Goal: Task Accomplishment & Management: Use online tool/utility

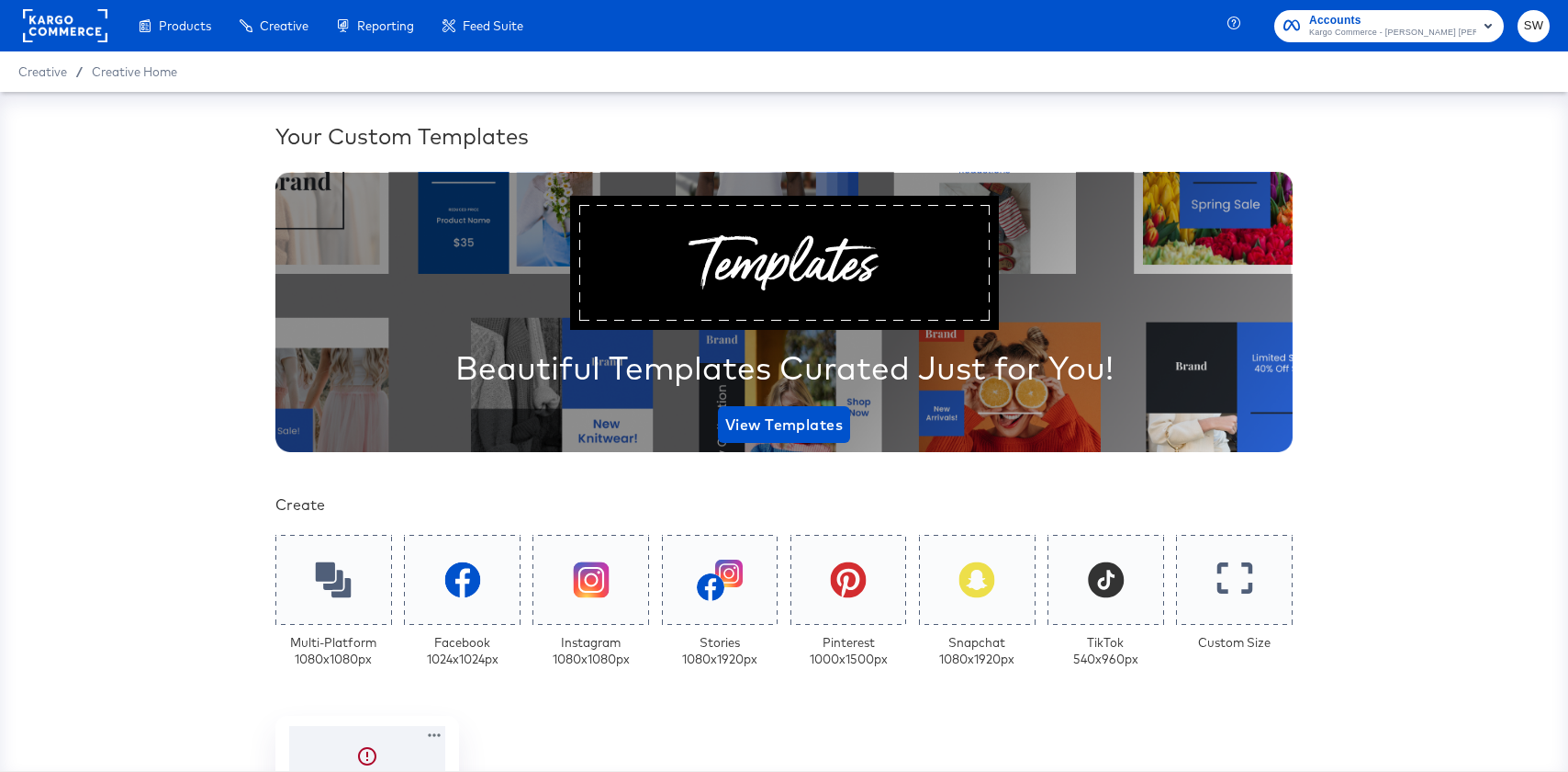
click at [1354, 37] on span "Kargo Commerce - Stepanek Walsh Production" at bounding box center [1392, 33] width 167 height 15
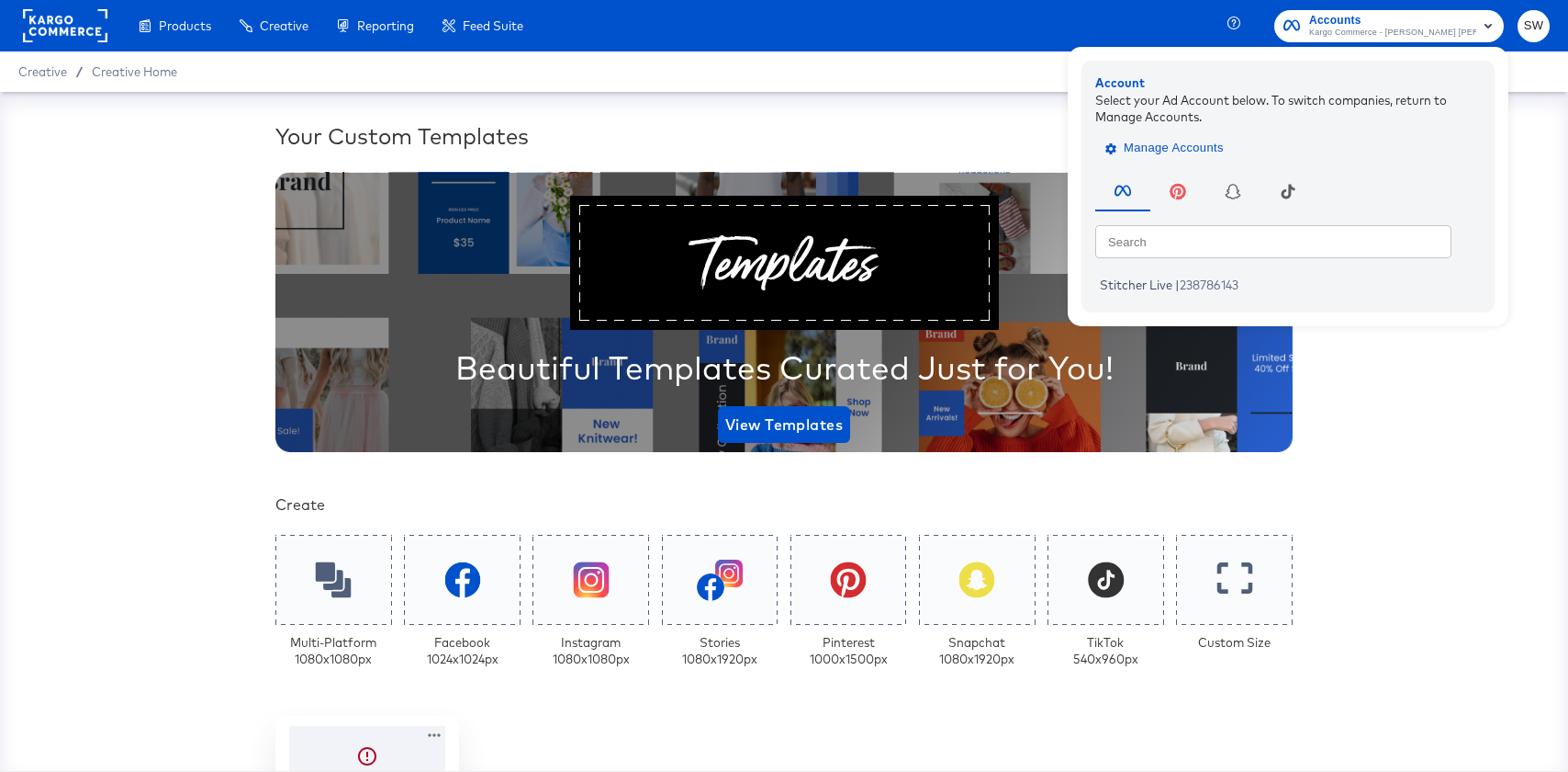
click at [1224, 152] on button "Manage Accounts" at bounding box center [1167, 147] width 143 height 27
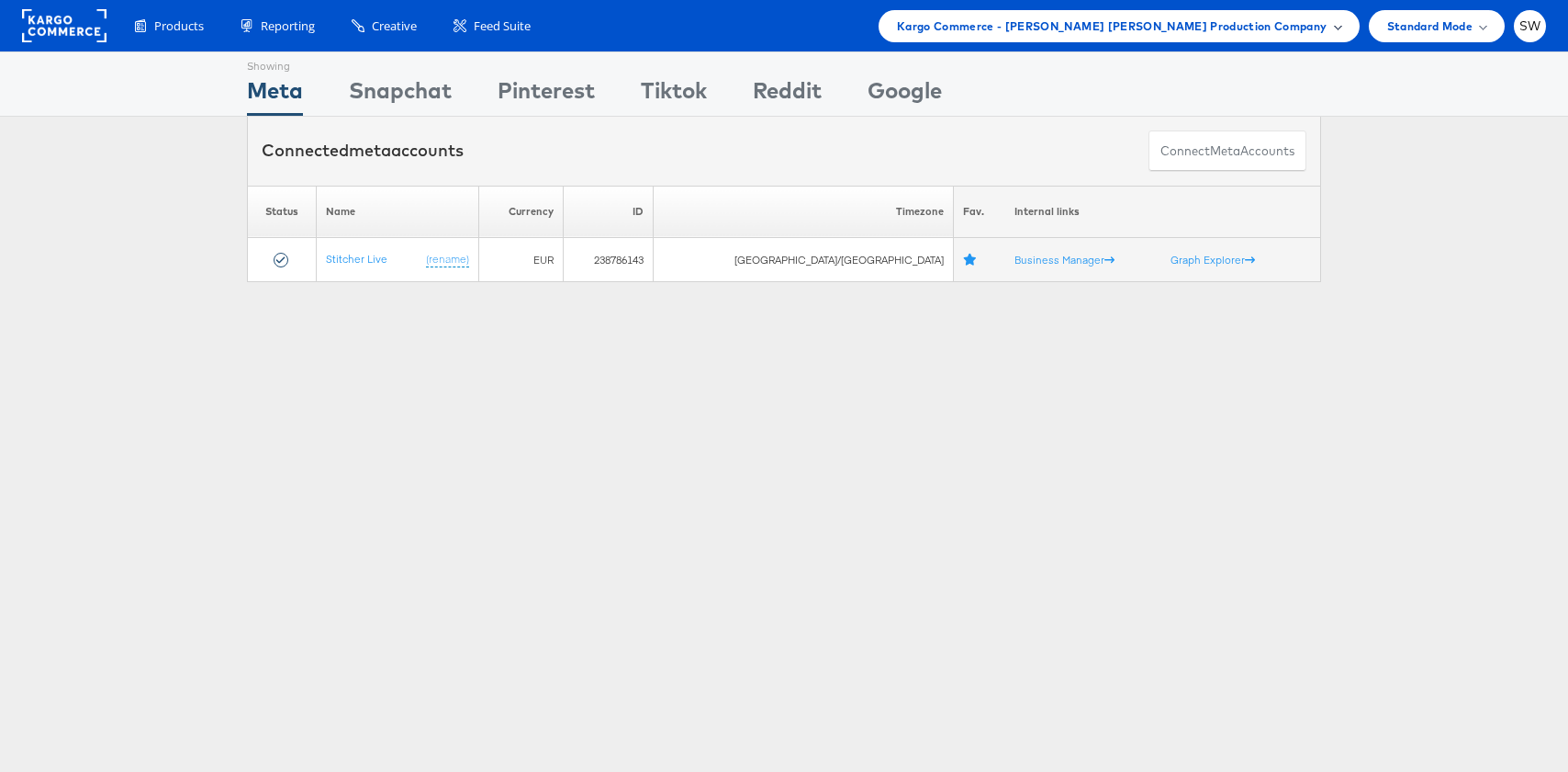
click at [1267, 36] on div "Kargo Commerce - Stepanek Walsh Production Company" at bounding box center [1118, 26] width 481 height 32
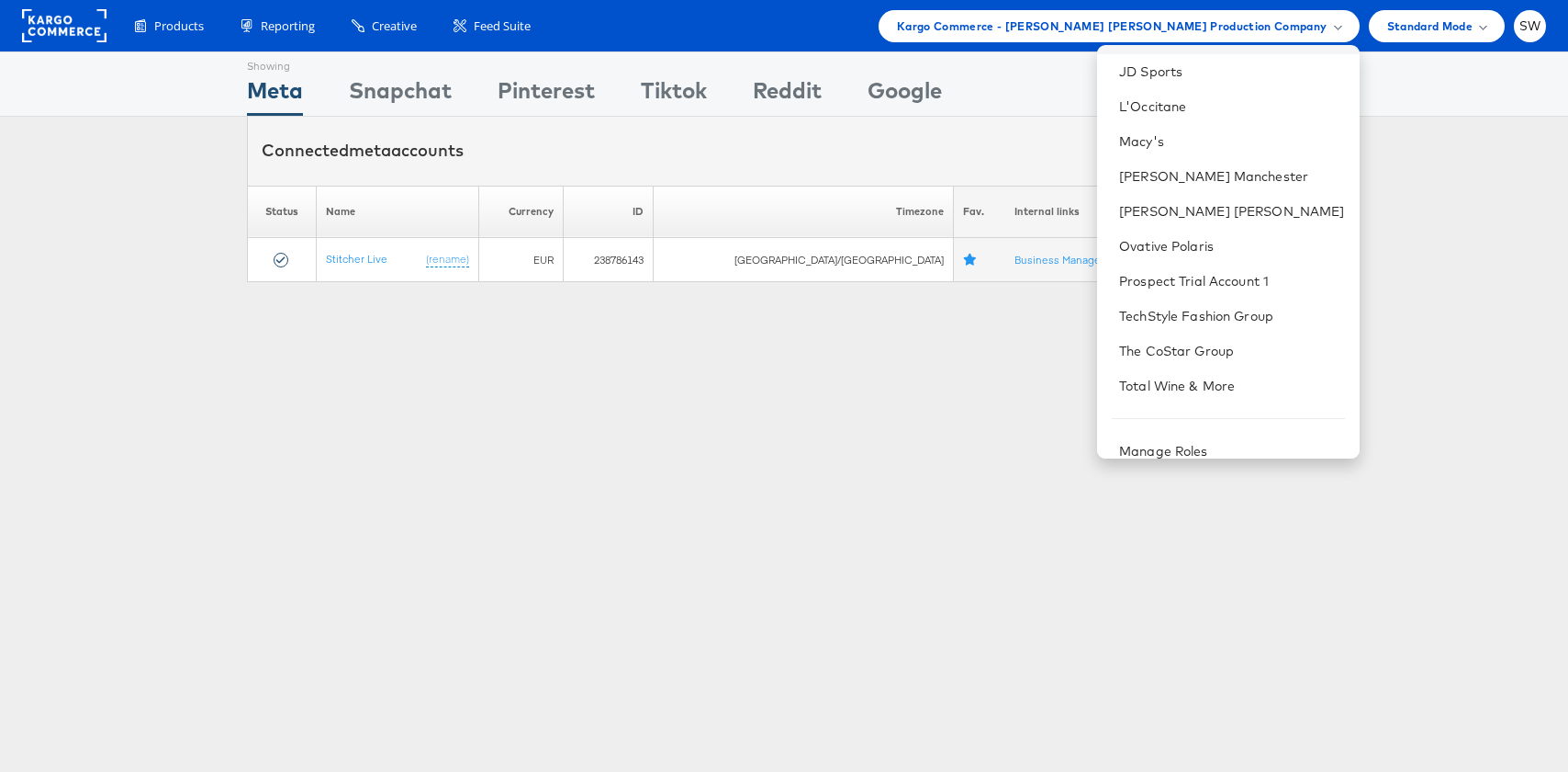
scroll to position [293, 0]
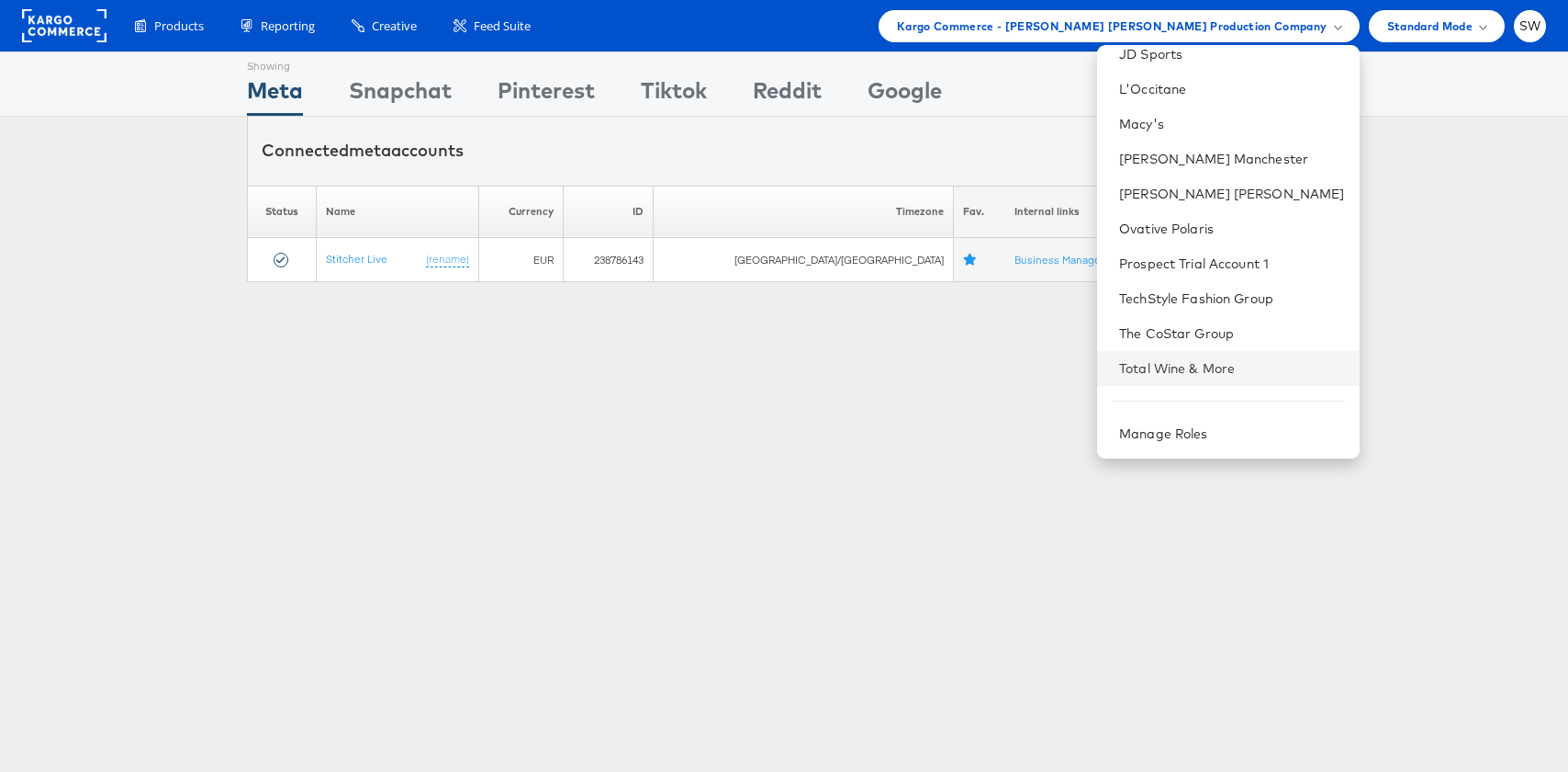
click at [1270, 353] on li "Total Wine & More" at bounding box center [1229, 368] width 263 height 35
click at [1218, 372] on link "Total Wine & More" at bounding box center [1232, 368] width 226 height 18
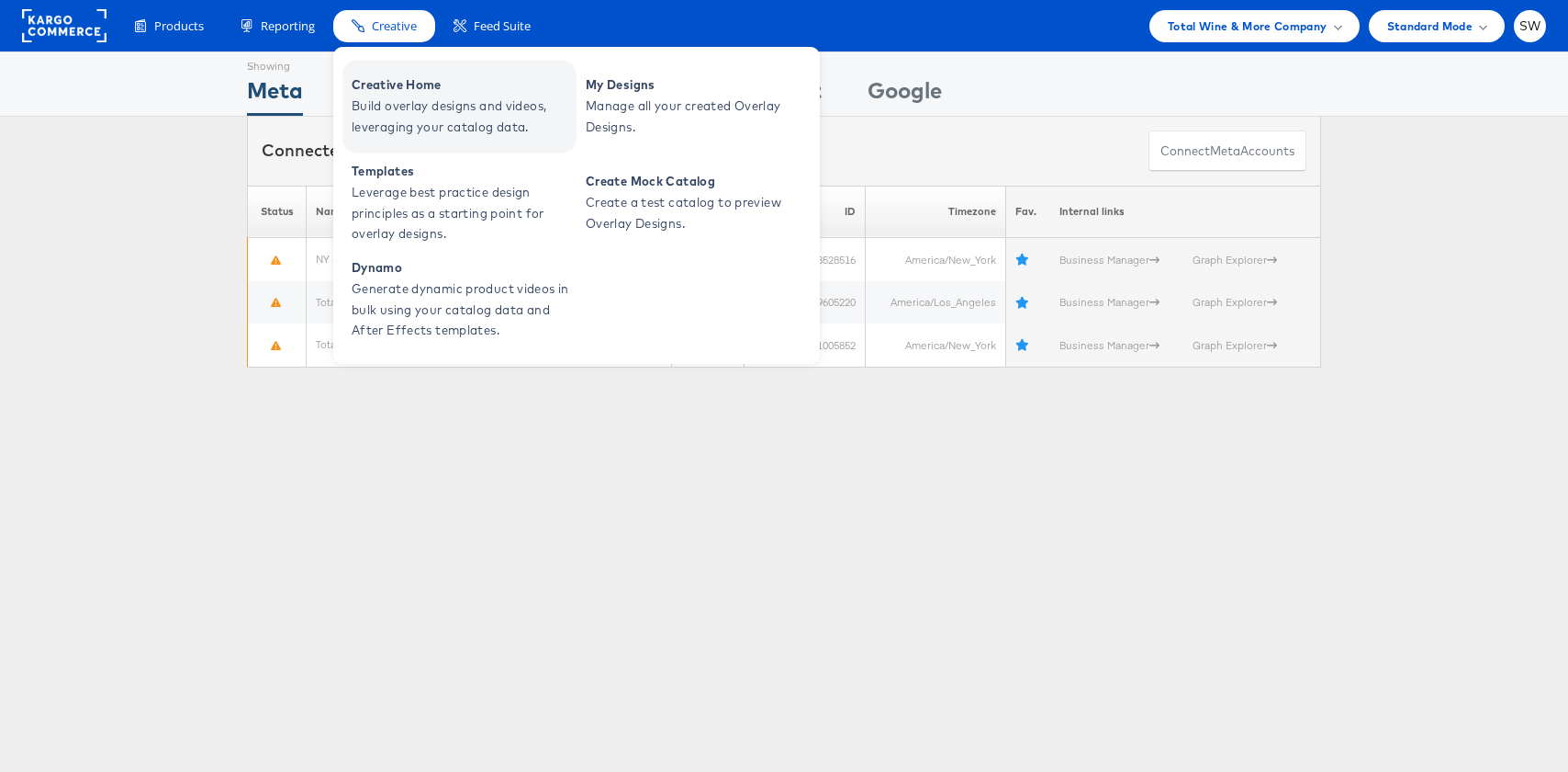
click at [437, 150] on link "Creative Home Build overlay designs and videos, leveraging your catalog data." at bounding box center [460, 106] width 234 height 92
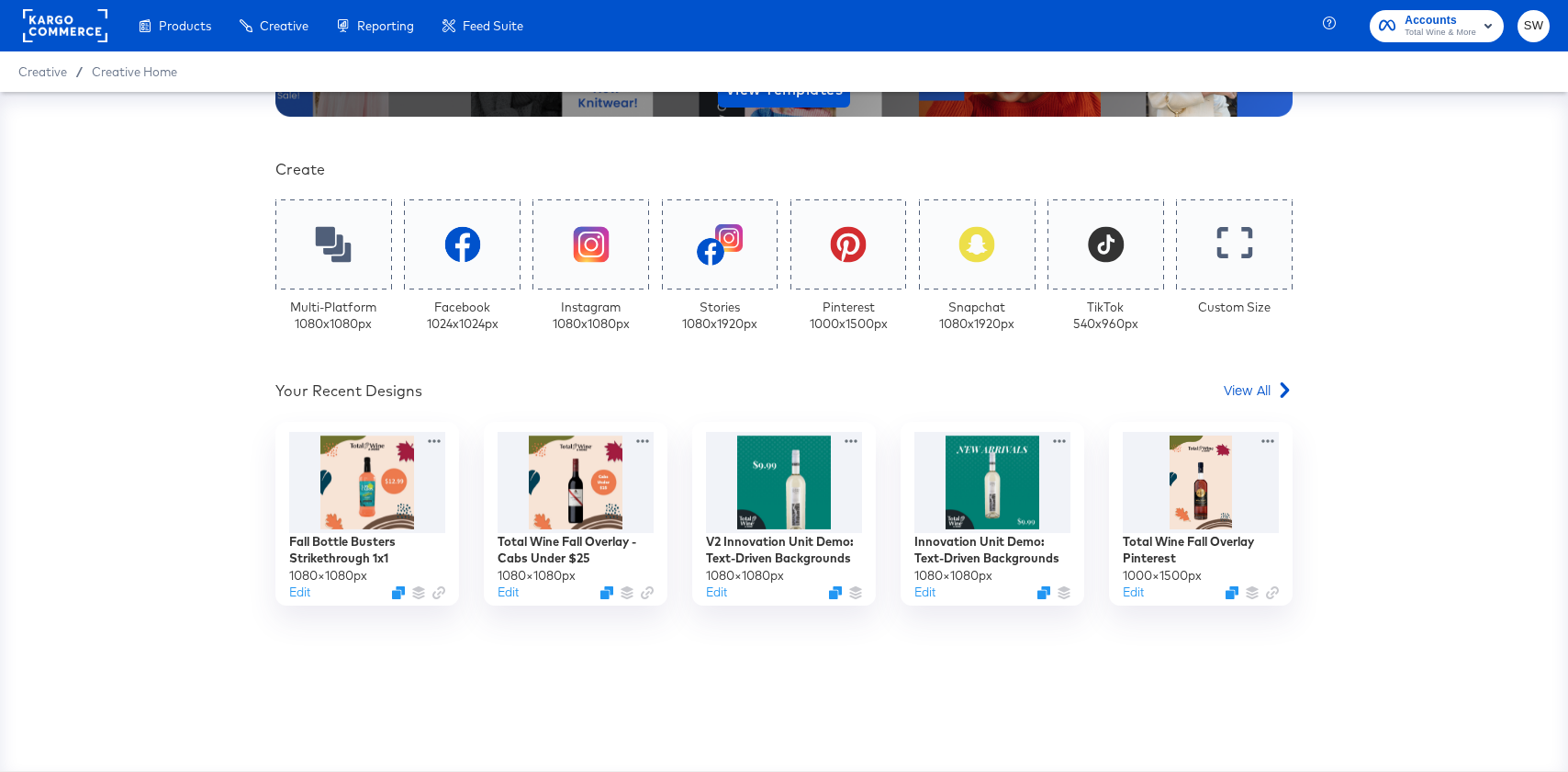
scroll to position [369, 0]
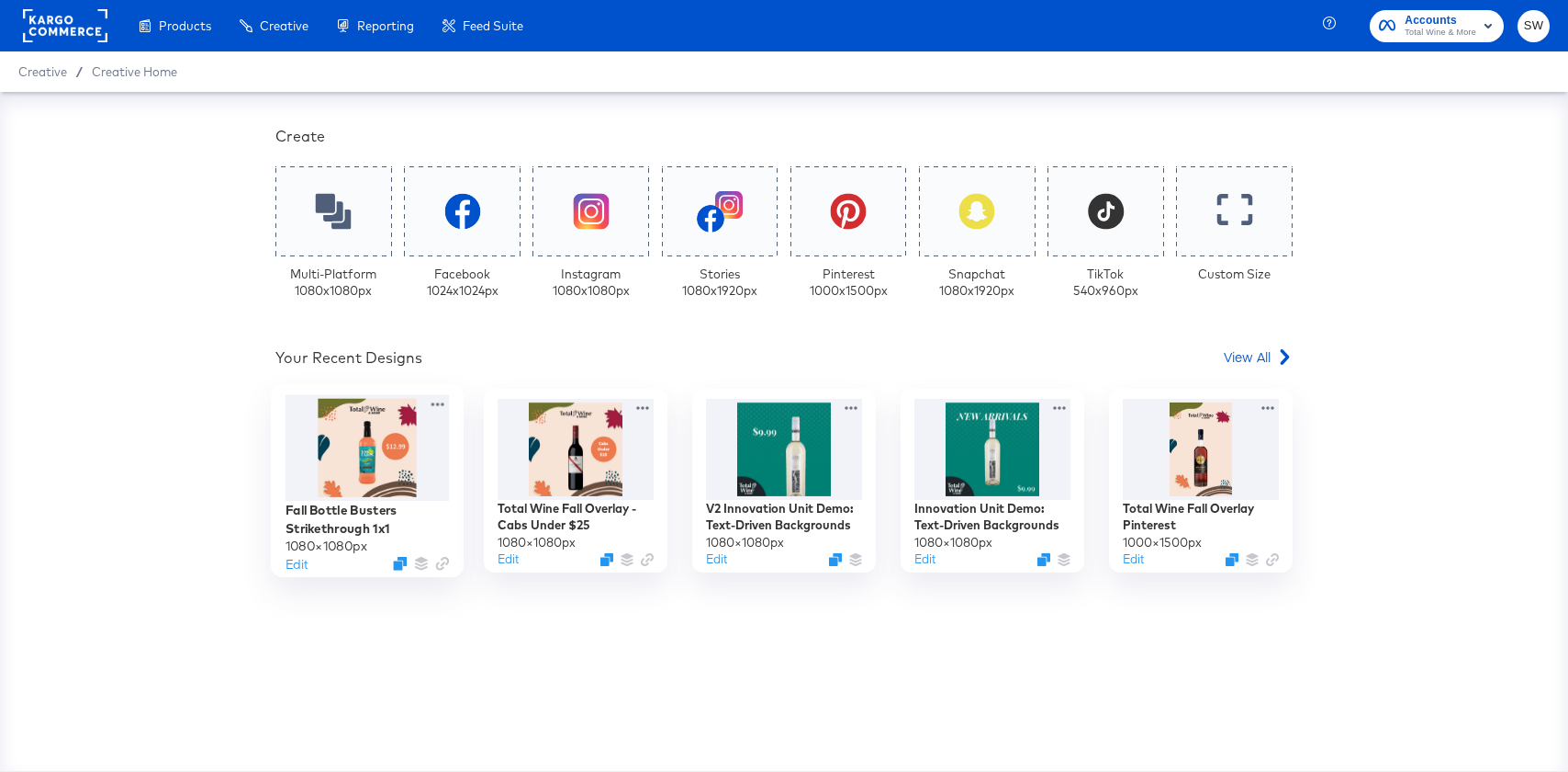
click at [358, 452] on div at bounding box center [367, 447] width 164 height 106
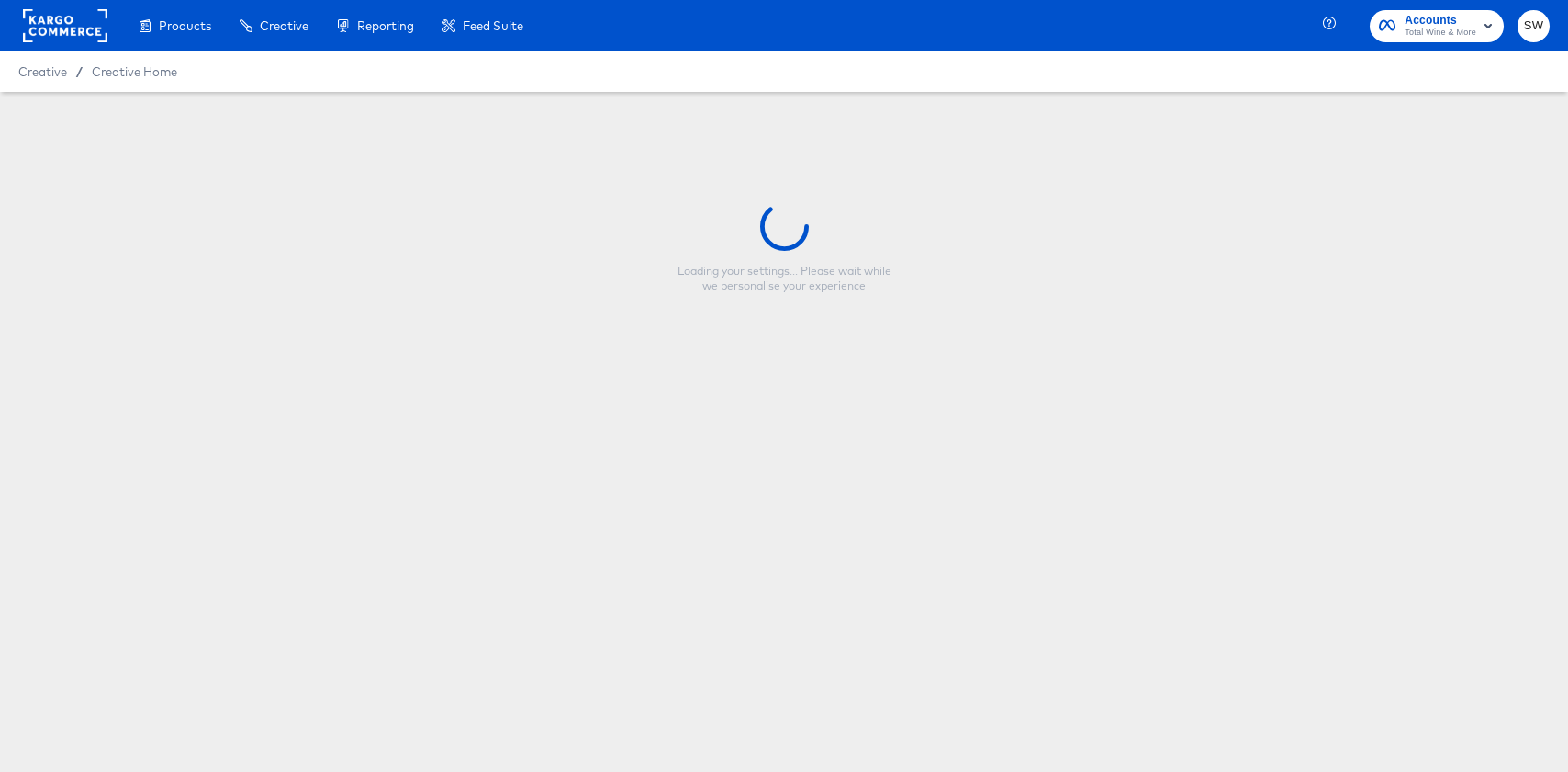
type input "Fall Bottle Busters Strikethrough 1x1"
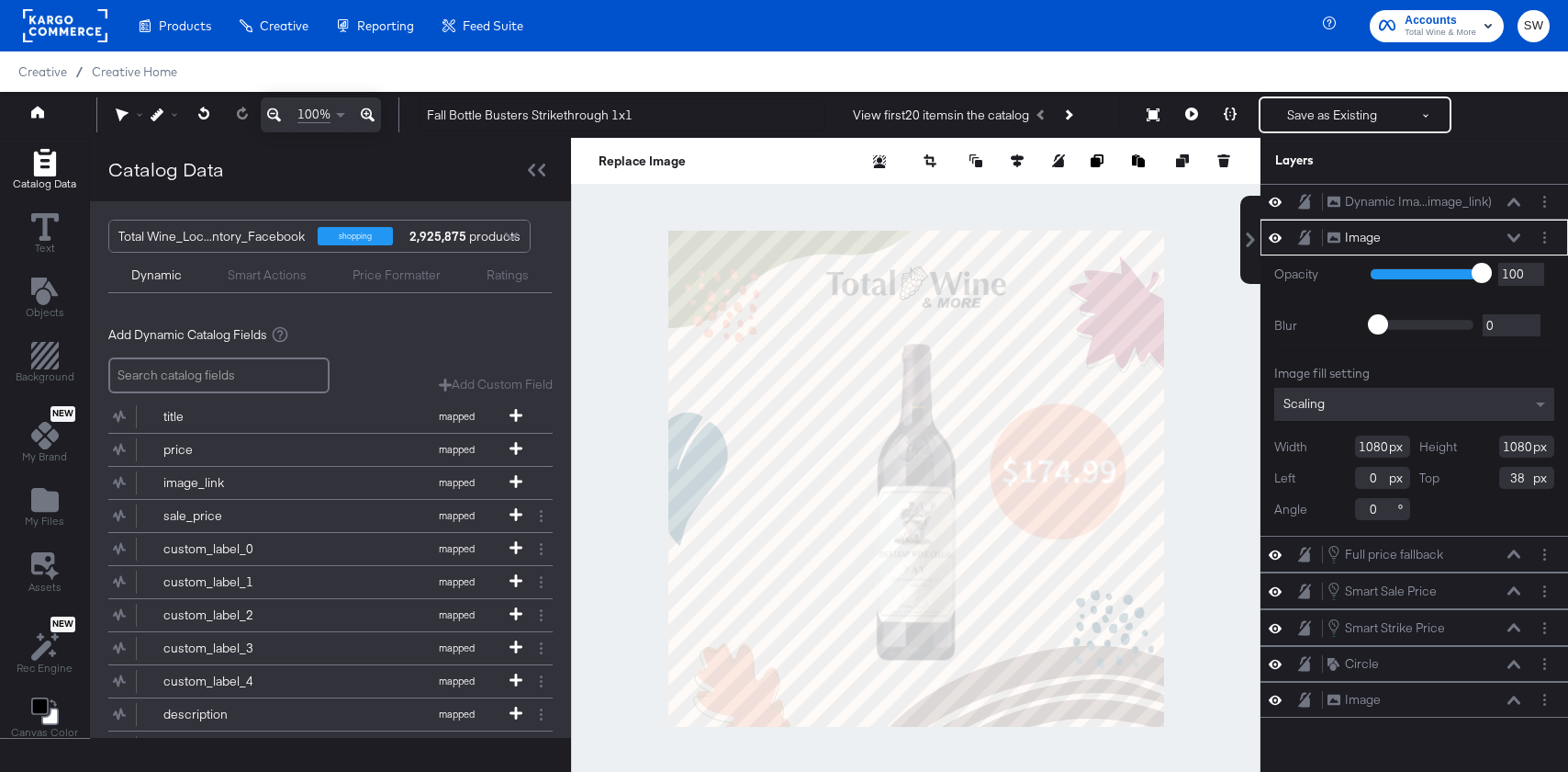
click at [656, 325] on div at bounding box center [916, 478] width 690 height 680
click at [1516, 235] on icon at bounding box center [1514, 238] width 13 height 9
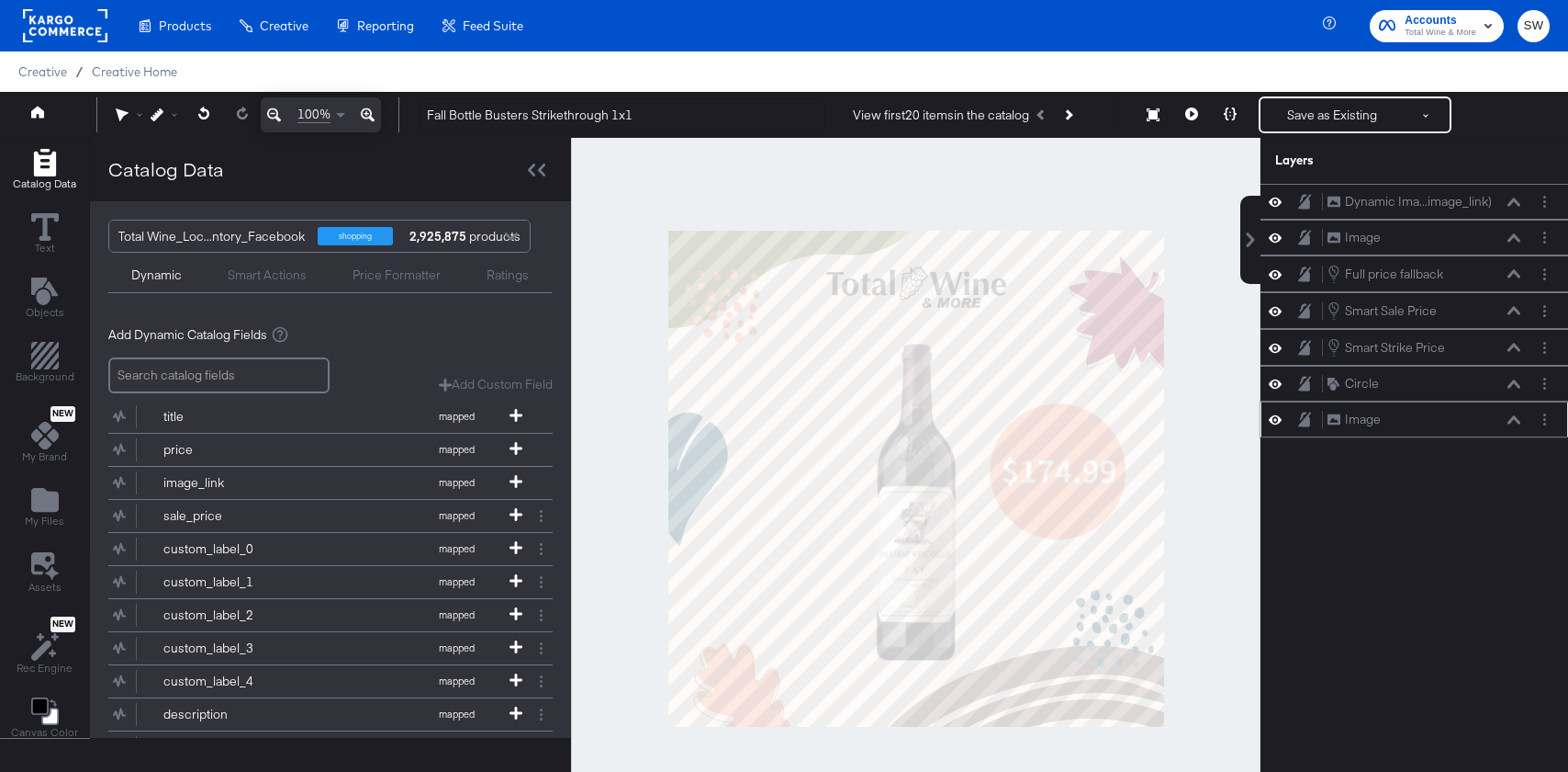
click at [1279, 424] on icon at bounding box center [1276, 420] width 13 height 16
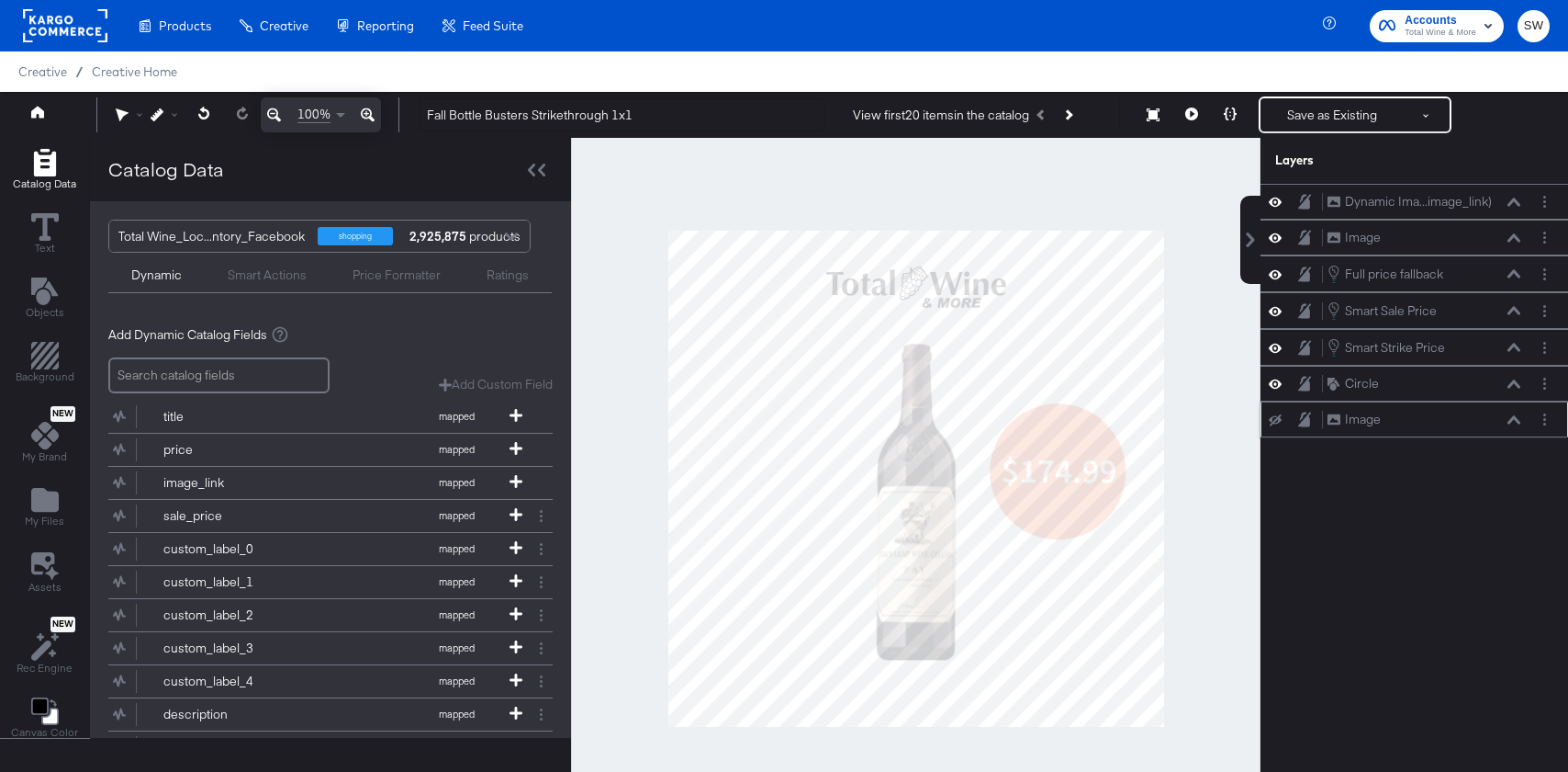
click at [1279, 424] on icon at bounding box center [1276, 420] width 13 height 12
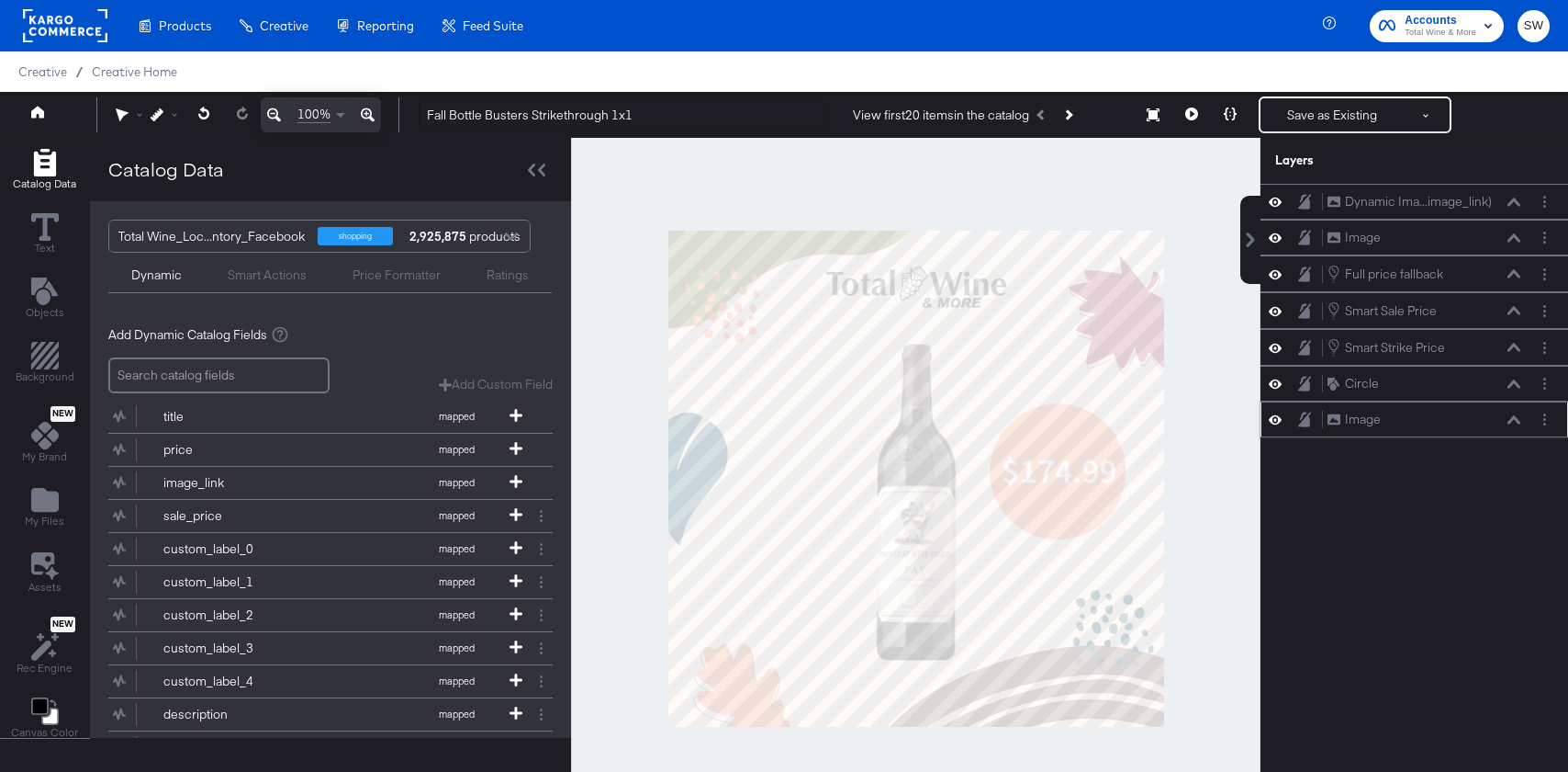
click at [1525, 420] on div "Image Image" at bounding box center [1429, 420] width 205 height 19
click at [1517, 420] on icon at bounding box center [1514, 419] width 13 height 9
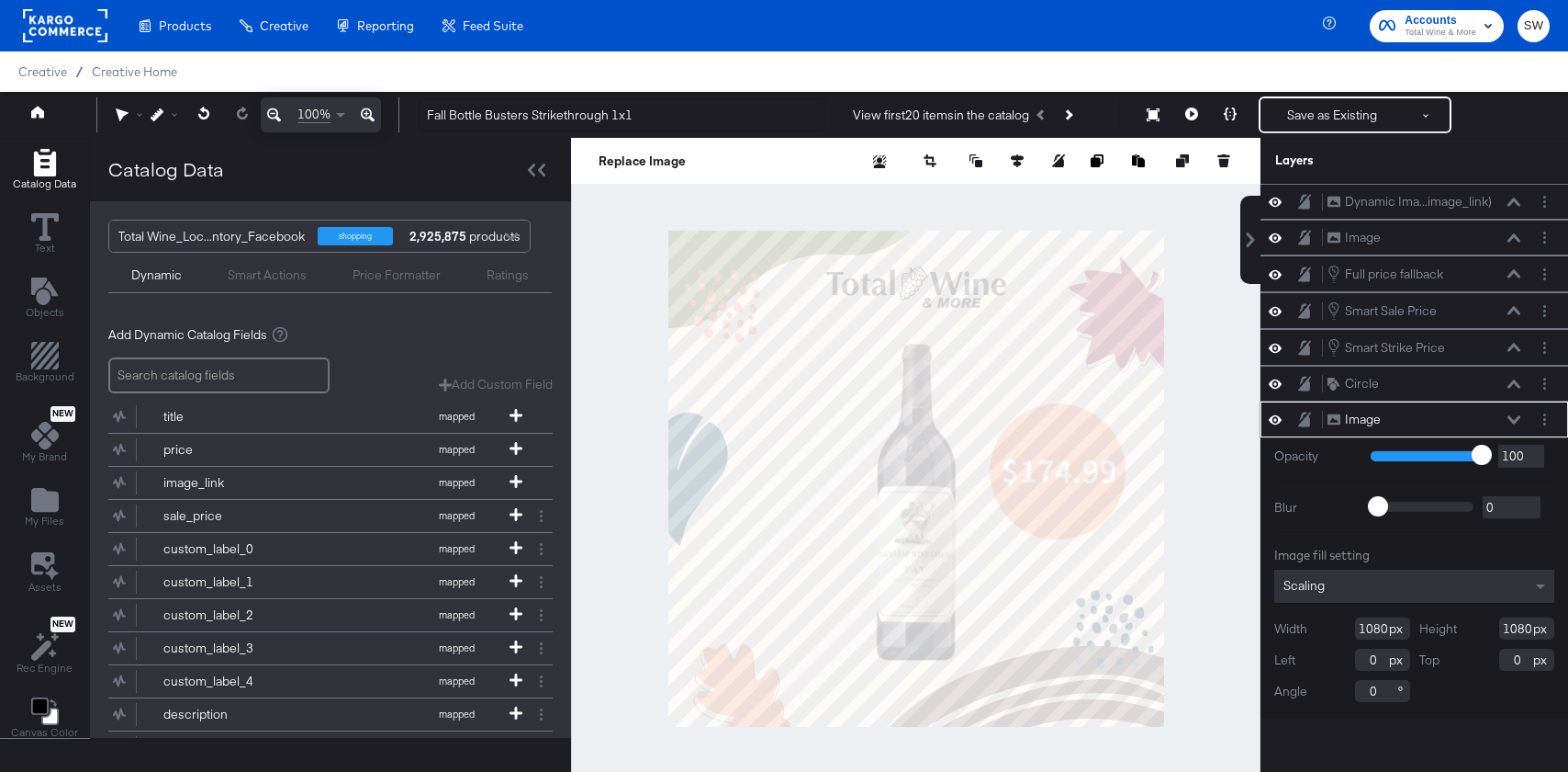
click at [1517, 420] on icon at bounding box center [1514, 420] width 13 height 9
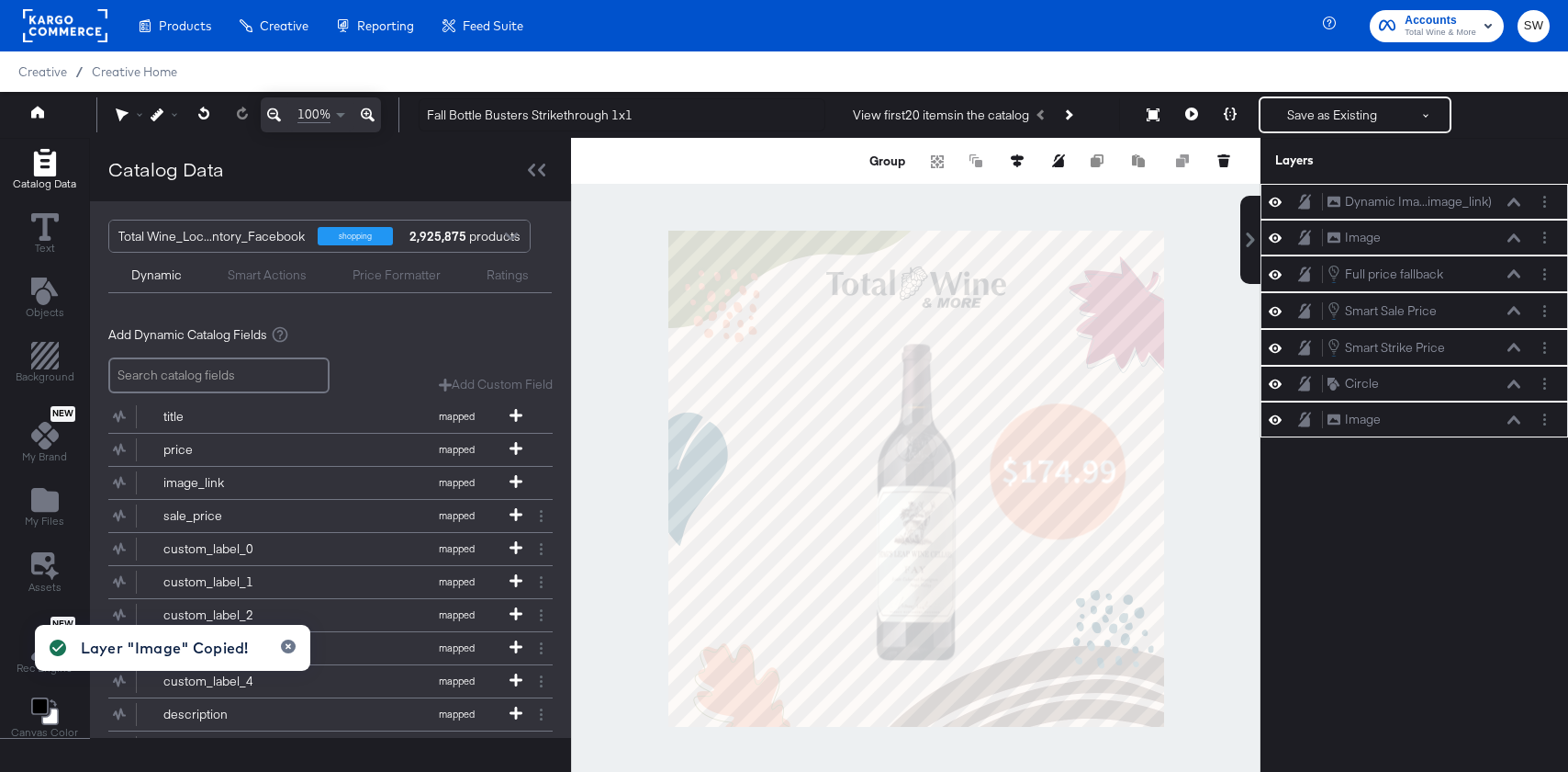
click at [601, 288] on div at bounding box center [916, 478] width 690 height 680
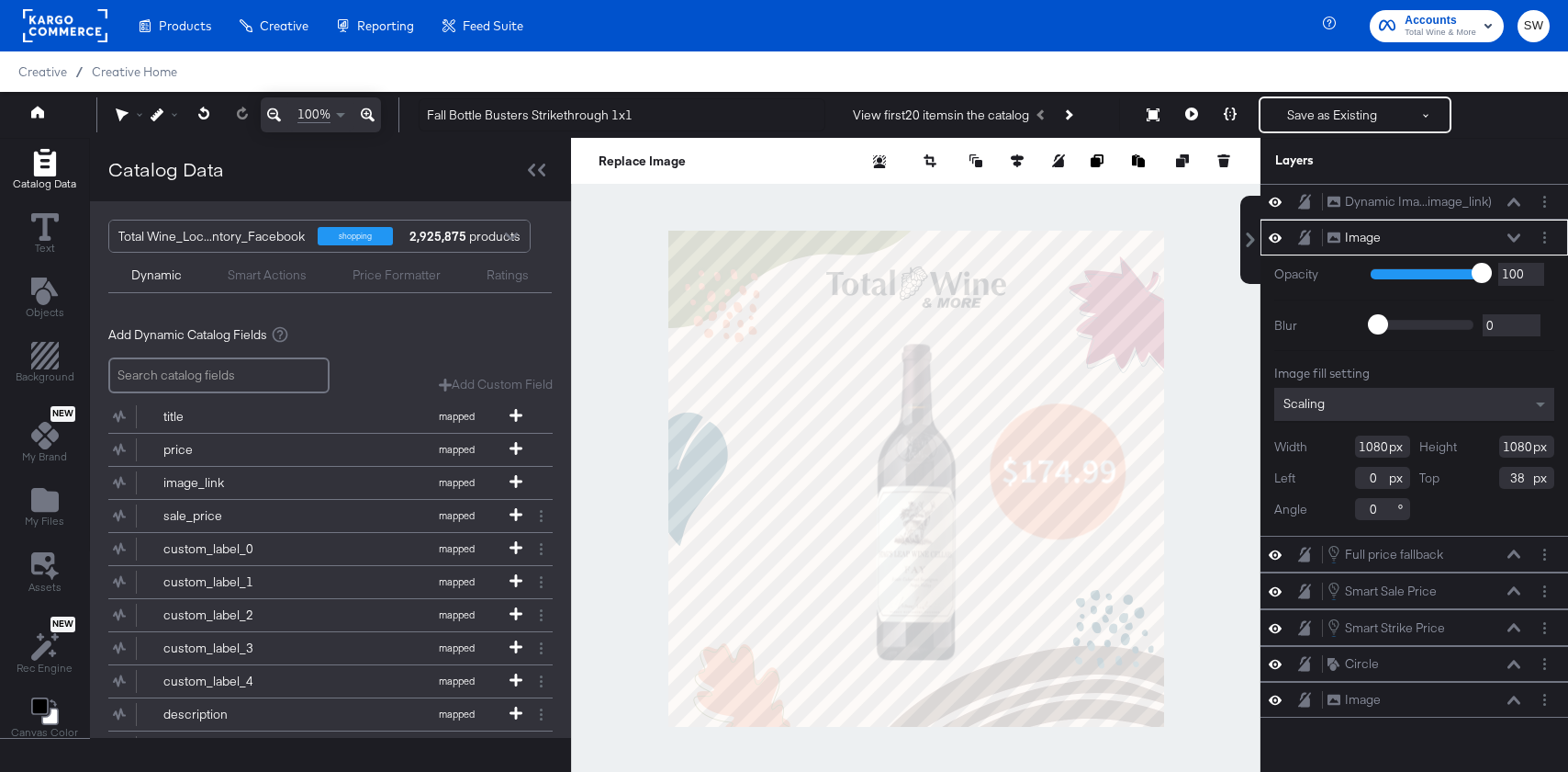
click at [1185, 394] on div at bounding box center [916, 478] width 690 height 680
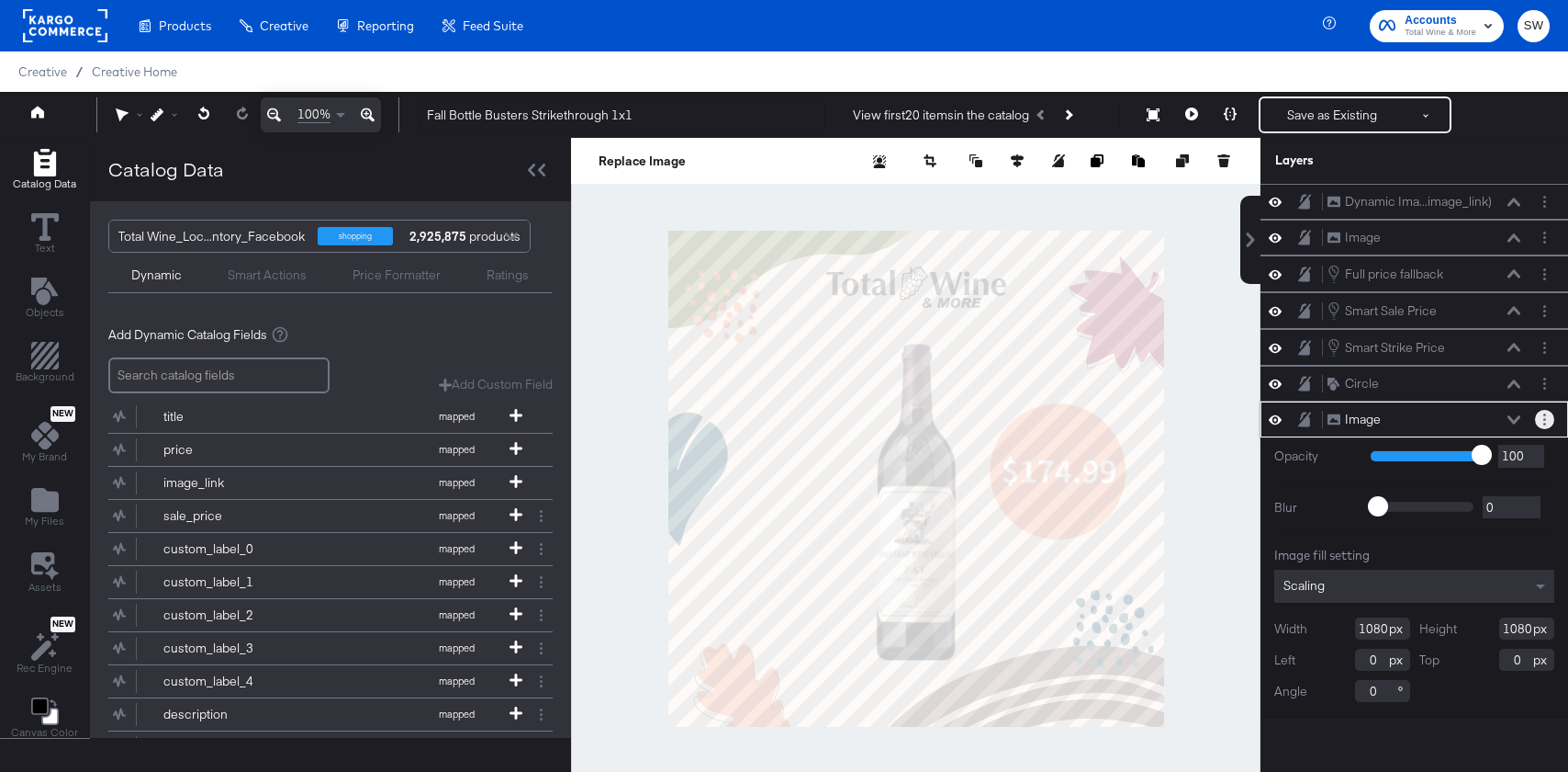
click at [1543, 422] on icon "Layer Options" at bounding box center [1544, 419] width 3 height 12
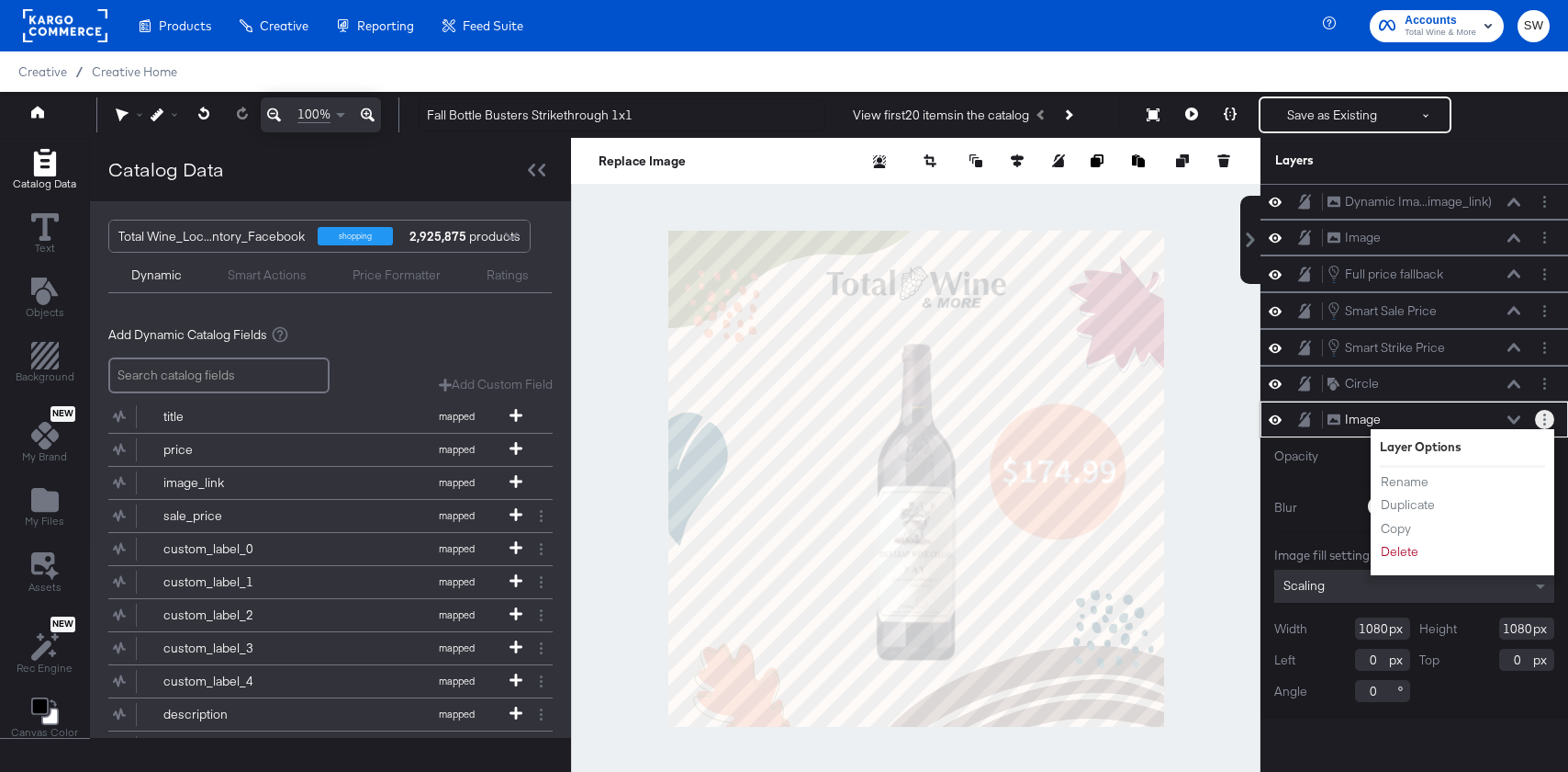
click at [1547, 420] on button "Layer Options" at bounding box center [1544, 420] width 19 height 19
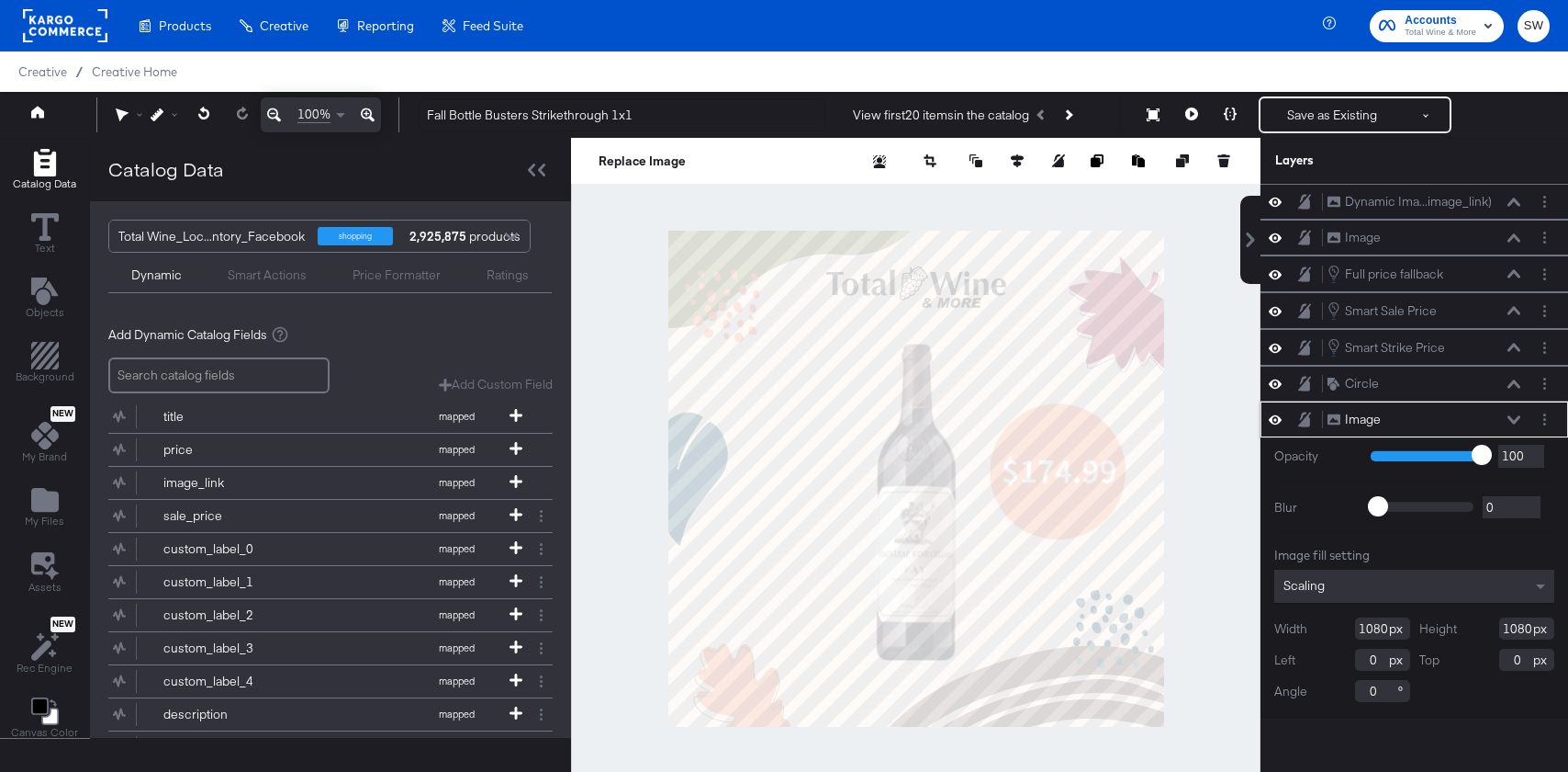
click at [1336, 422] on icon at bounding box center [1335, 419] width 13 height 12
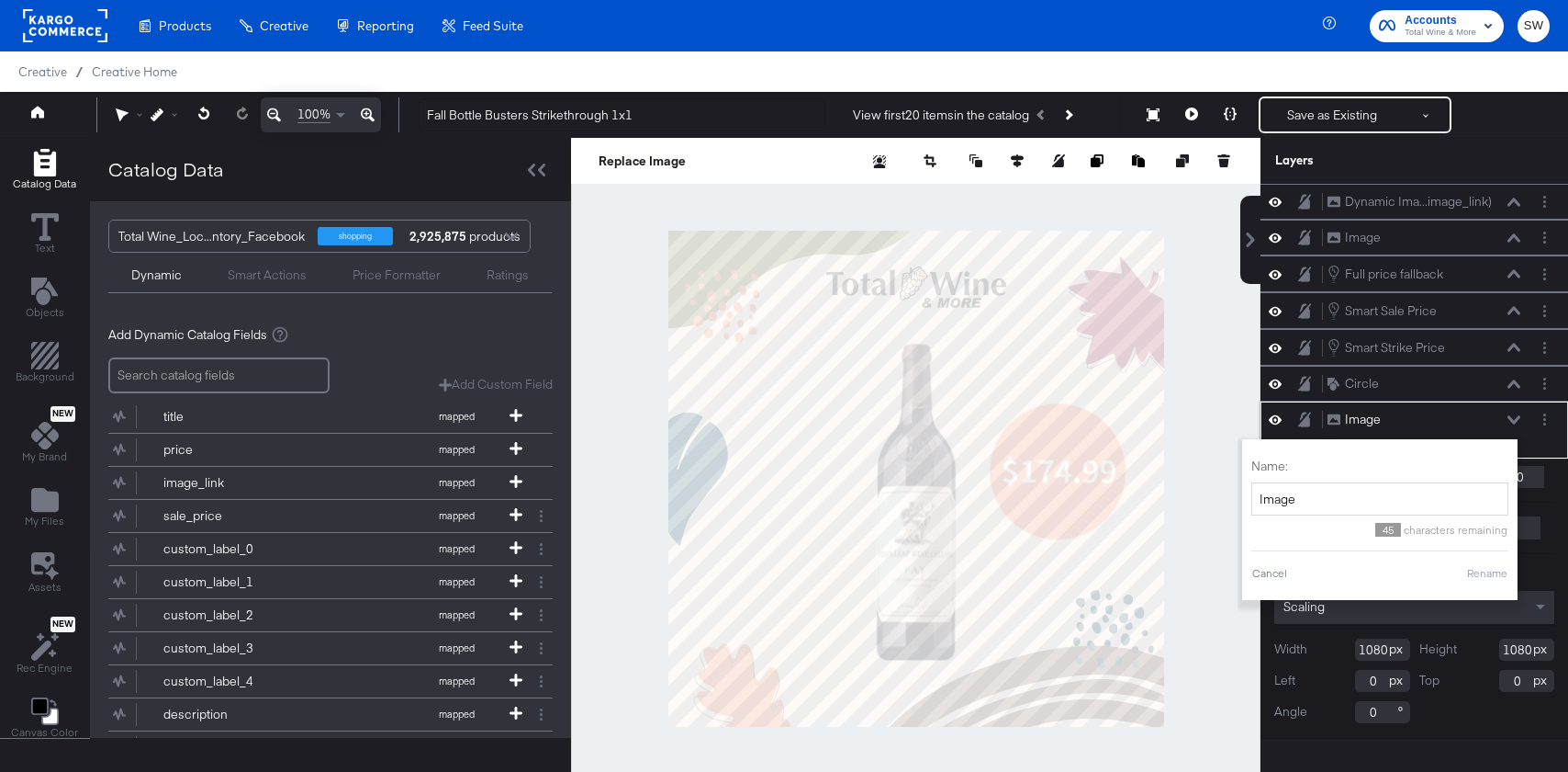
click at [1336, 422] on icon at bounding box center [1335, 419] width 13 height 12
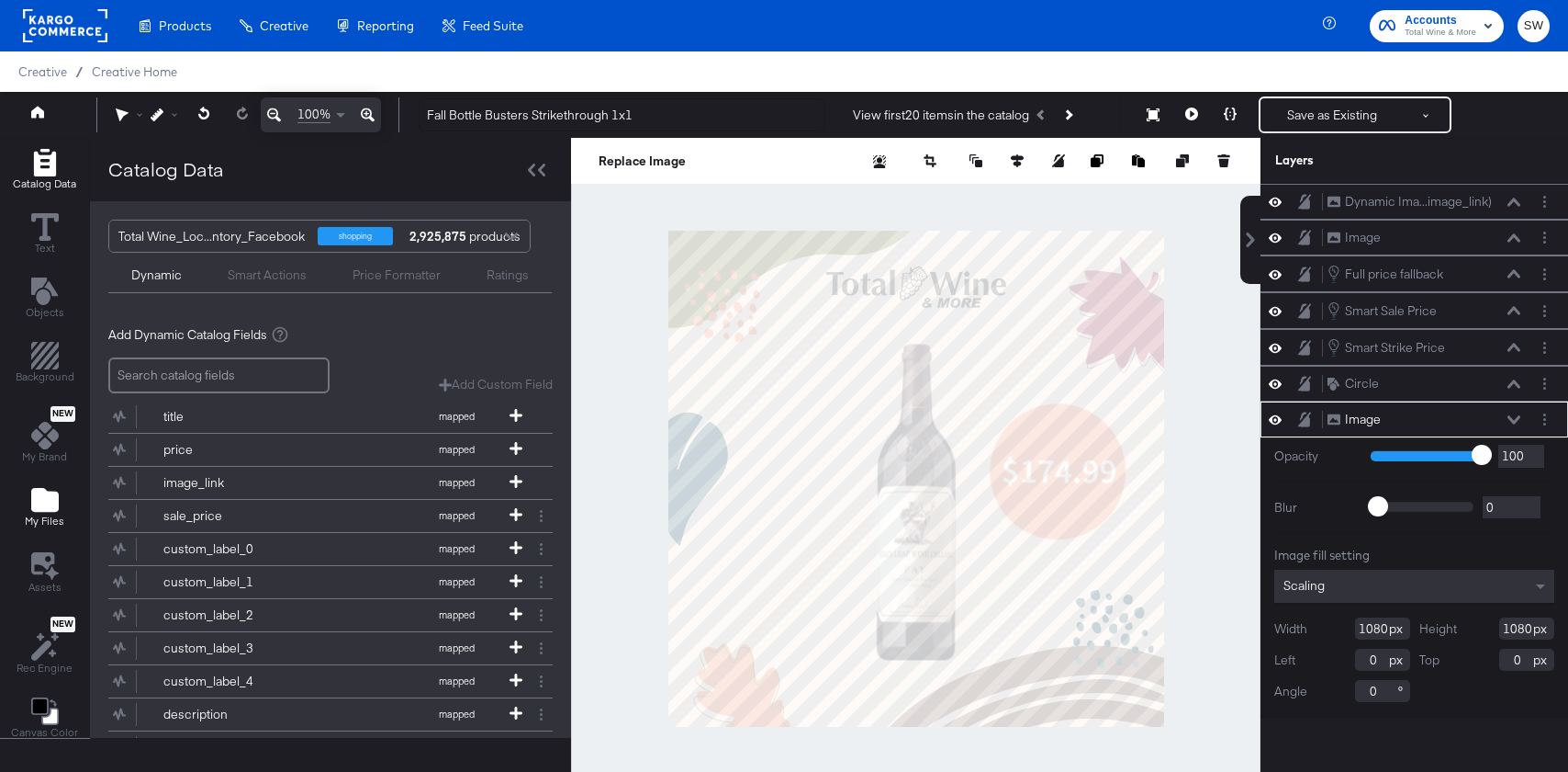
click at [33, 506] on icon "Add Files" at bounding box center [44, 499] width 27 height 24
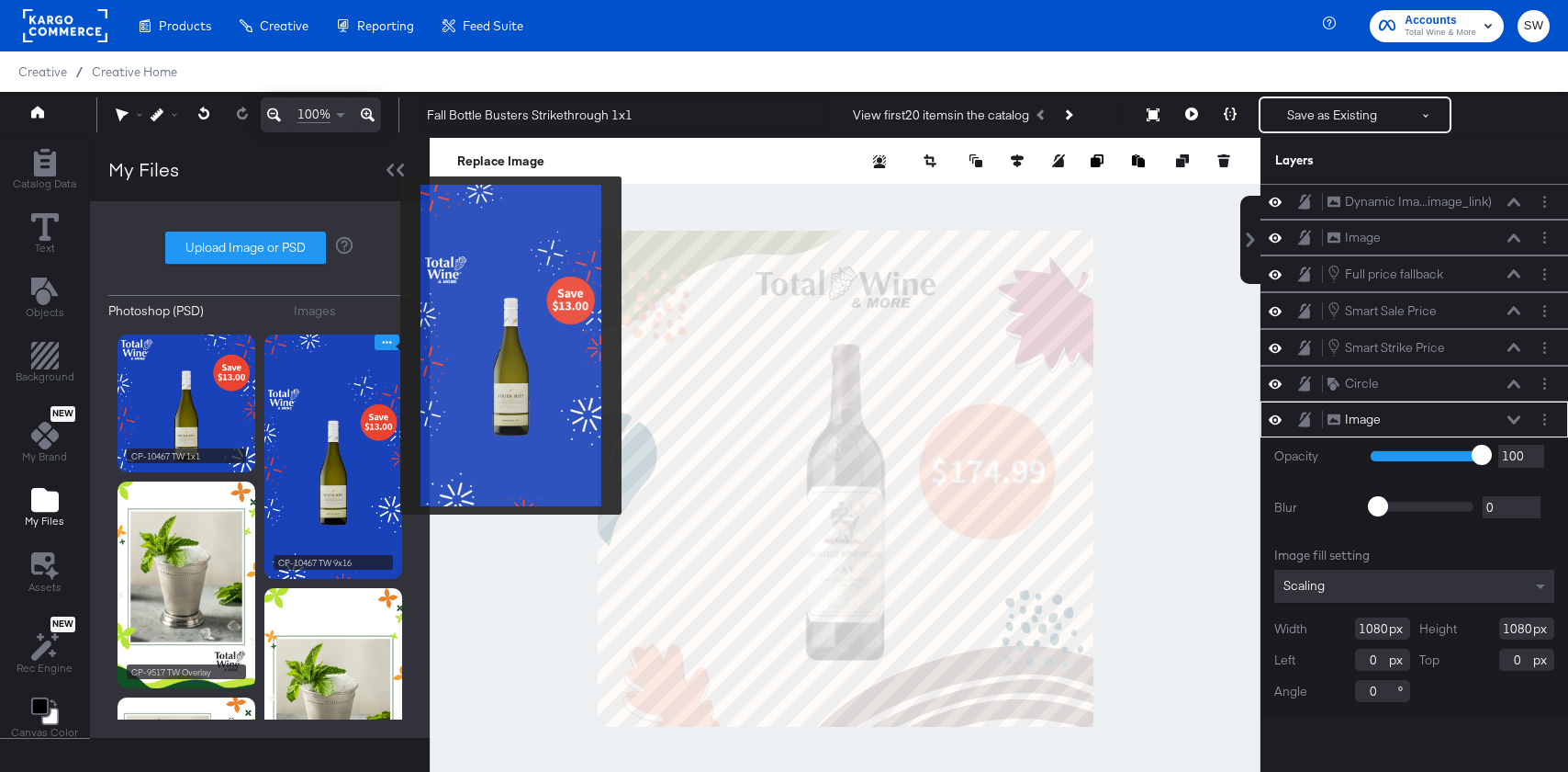
click at [388, 346] on icon "Image Options" at bounding box center [386, 342] width 14 height 14
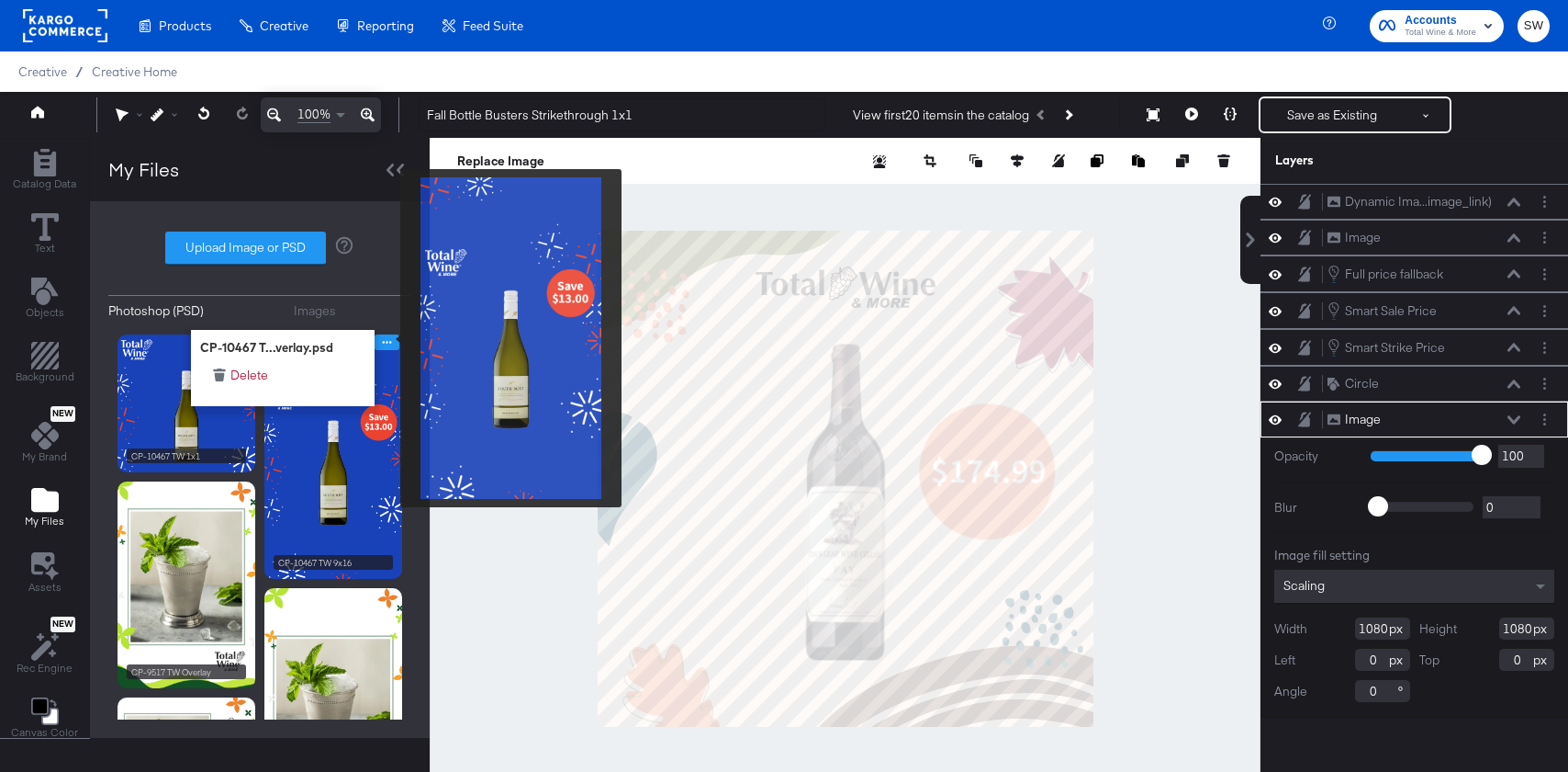
click at [388, 338] on icon "Image Options" at bounding box center [386, 342] width 14 height 14
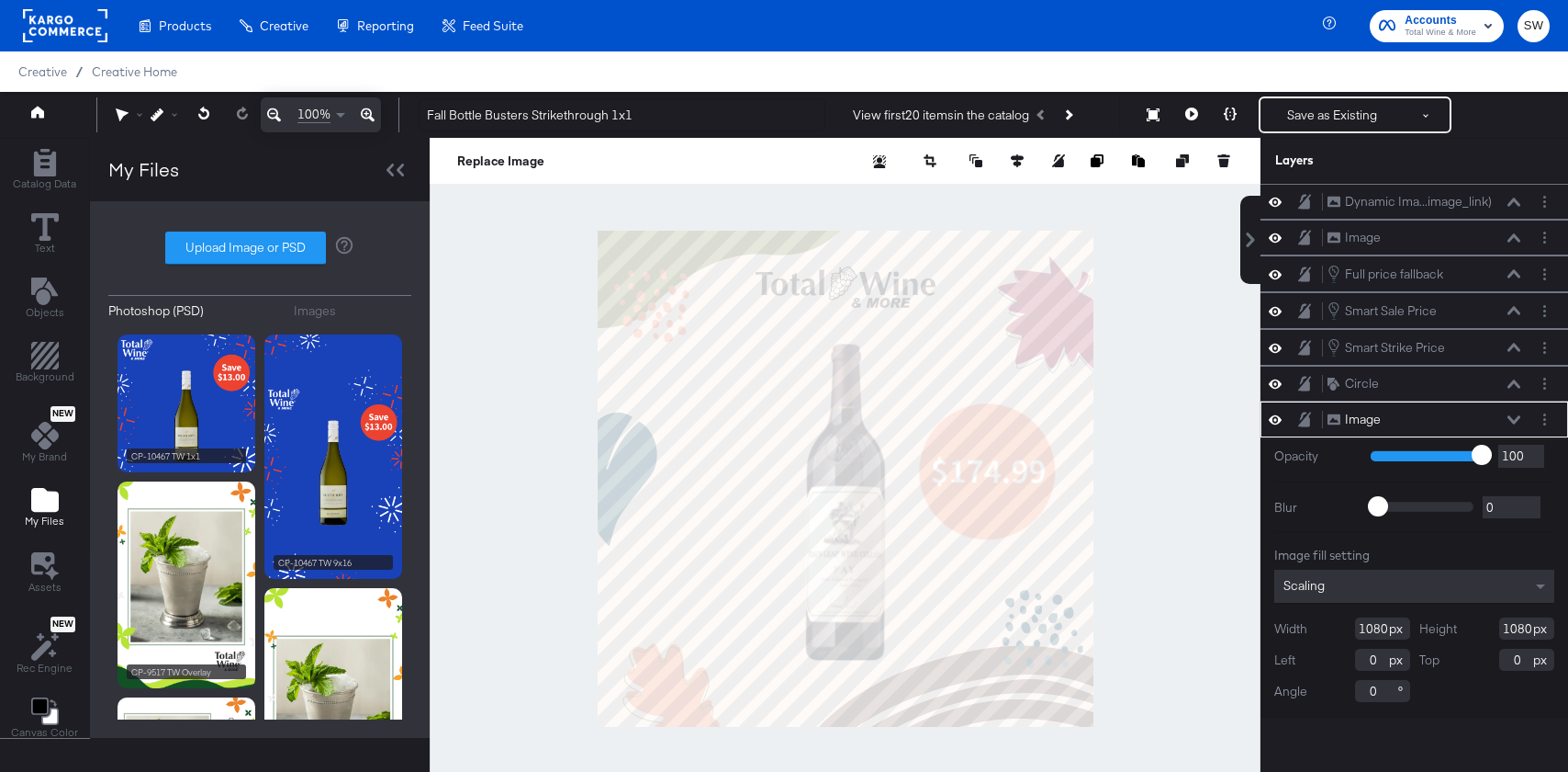
click at [319, 319] on div "Photoshop (PSD) Images Upload Image or PSD CP-10467 TW 1x1 Overlay.psd CP-9517 …" at bounding box center [260, 469] width 303 height 500
click at [319, 315] on div "Images" at bounding box center [315, 311] width 43 height 17
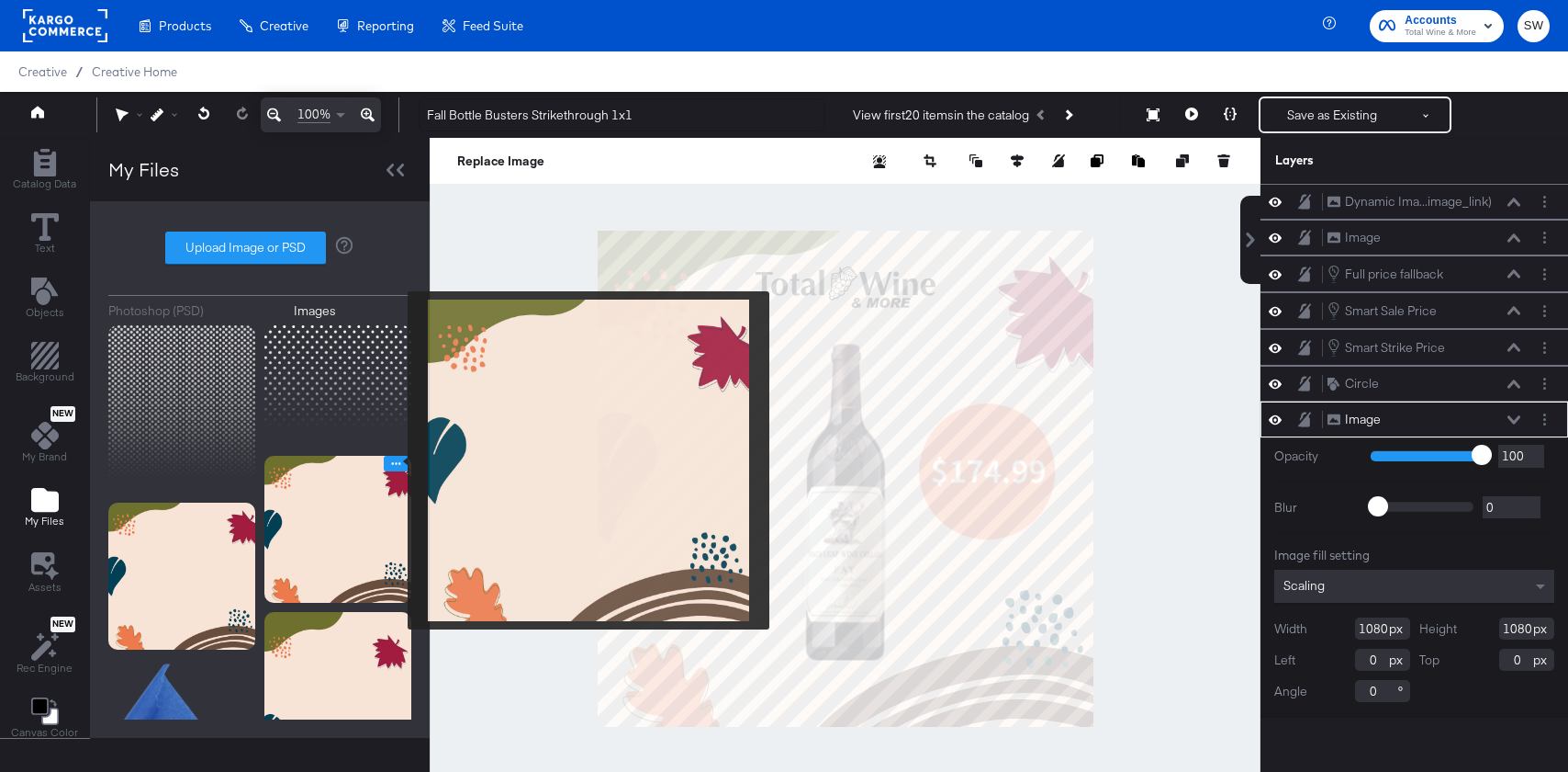
click at [396, 460] on icon "Image Options" at bounding box center [396, 463] width 14 height 14
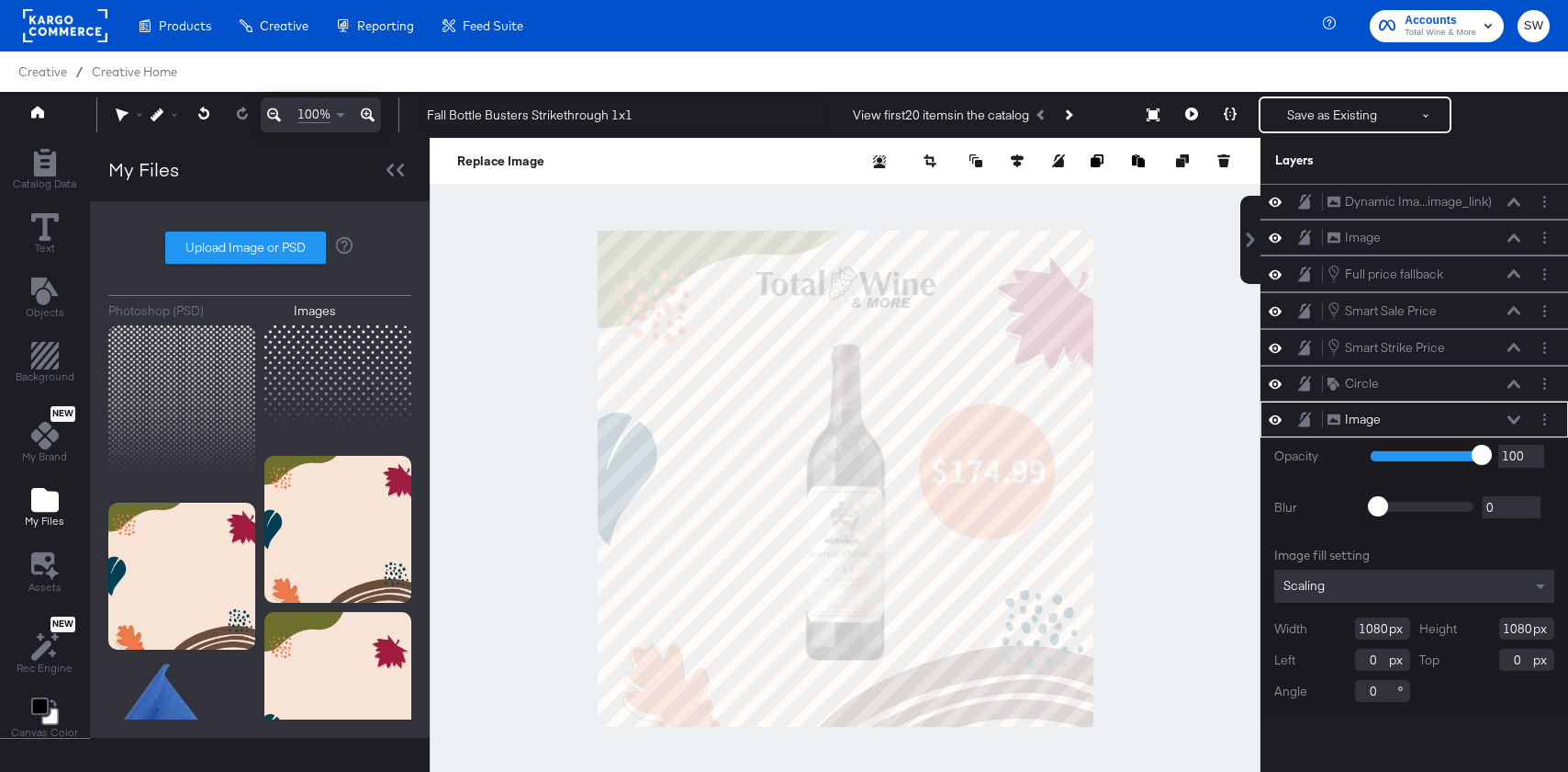
drag, startPoint x: 363, startPoint y: 495, endPoint x: 756, endPoint y: 64, distance: 583.3
click at [0, 0] on div "Products Products Product Catalogs Enhance Your Product Catalog, Map Them to Pu…" at bounding box center [784, 405] width 1568 height 812
click at [485, 452] on div at bounding box center [845, 478] width 831 height 680
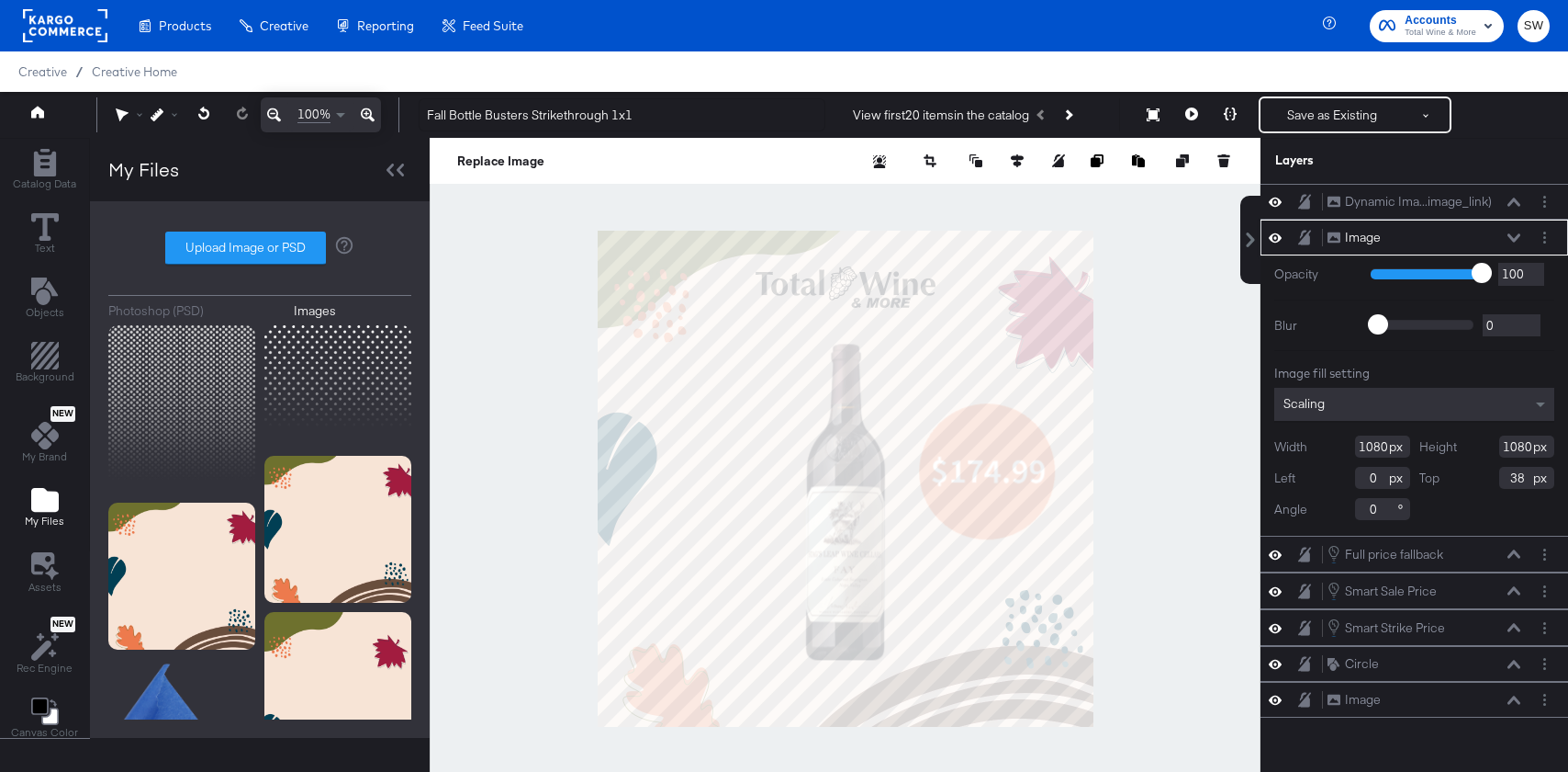
click at [1271, 244] on icon at bounding box center [1276, 237] width 13 height 16
click at [1271, 244] on icon at bounding box center [1276, 238] width 13 height 12
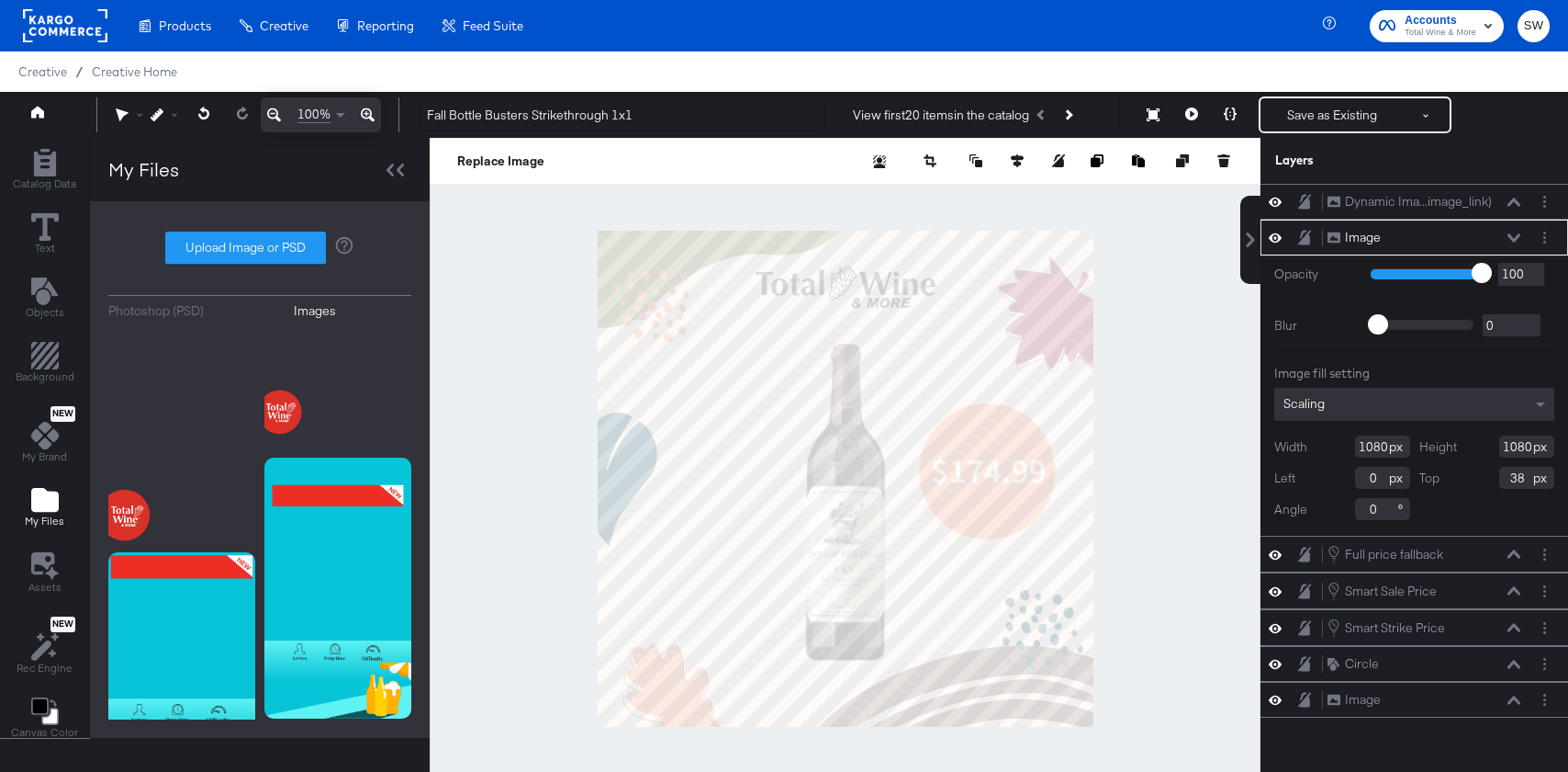
scroll to position [3601, 0]
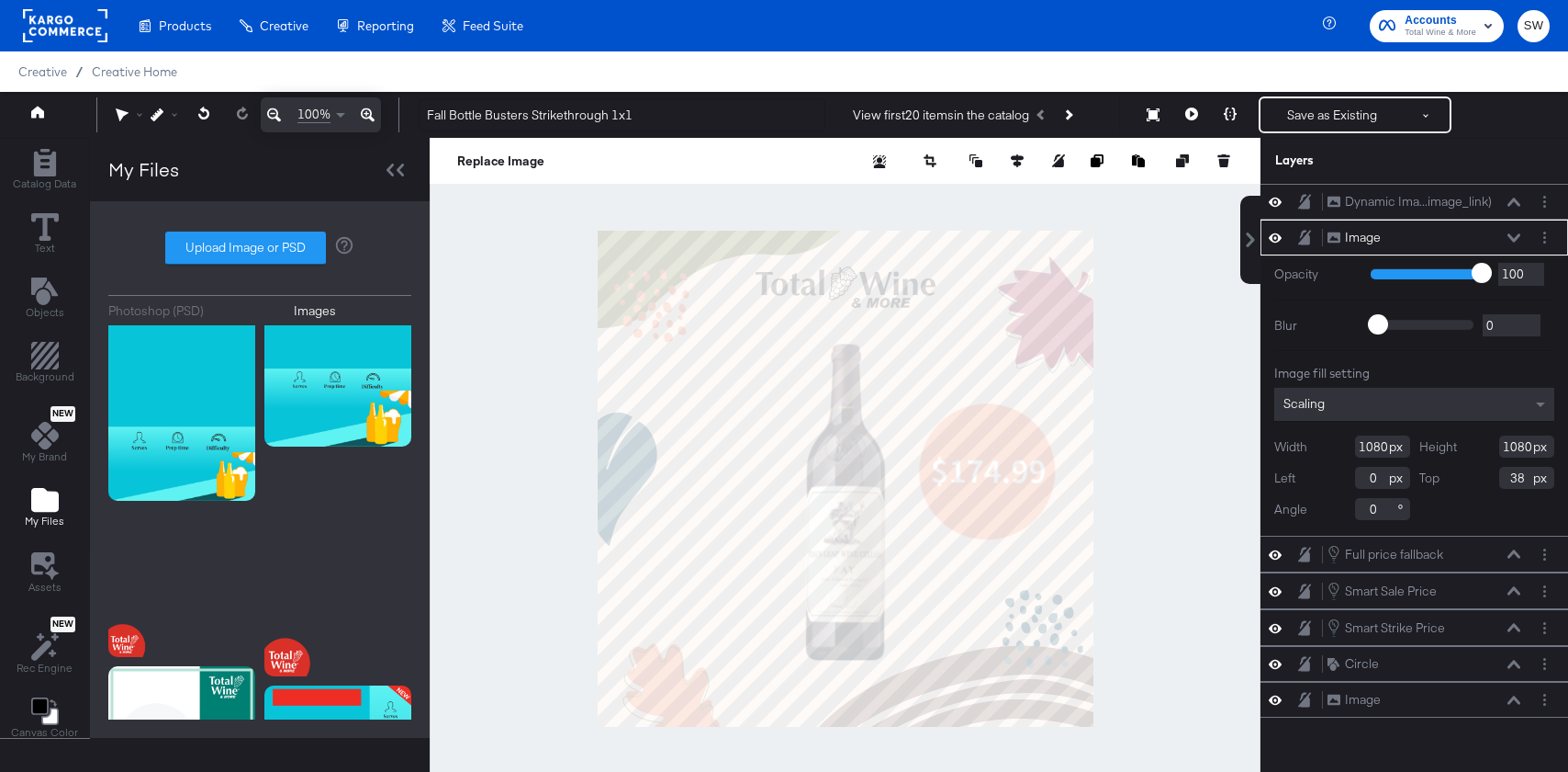
drag, startPoint x: 183, startPoint y: 596, endPoint x: 829, endPoint y: 3, distance: 876.9
click at [0, 0] on div "Products Products Product Catalogs Enhance Your Product Catalog, Map Them to Pu…" at bounding box center [784, 405] width 1568 height 812
click at [1514, 242] on icon at bounding box center [1514, 237] width 13 height 9
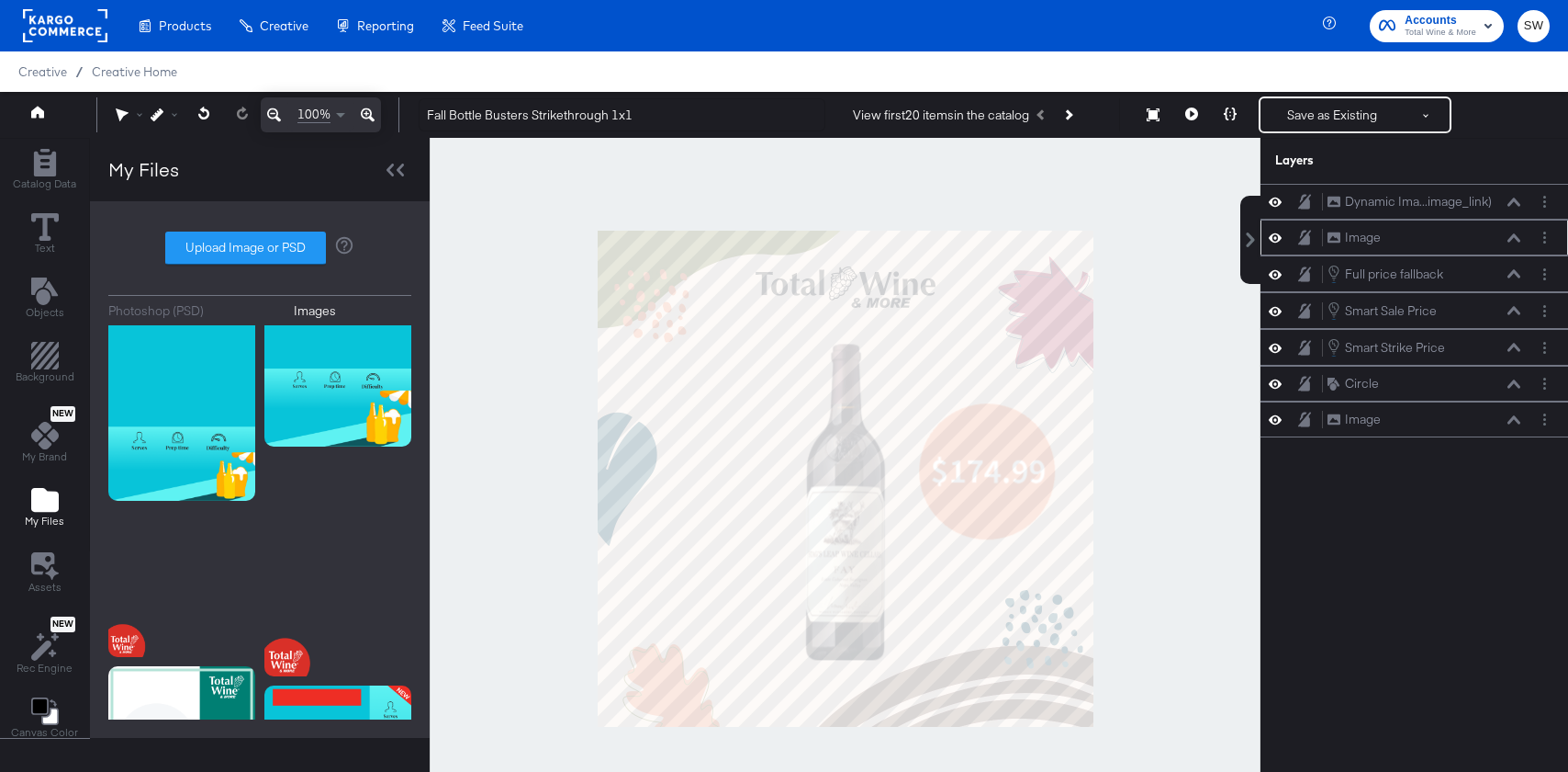
scroll to position [2943, 0]
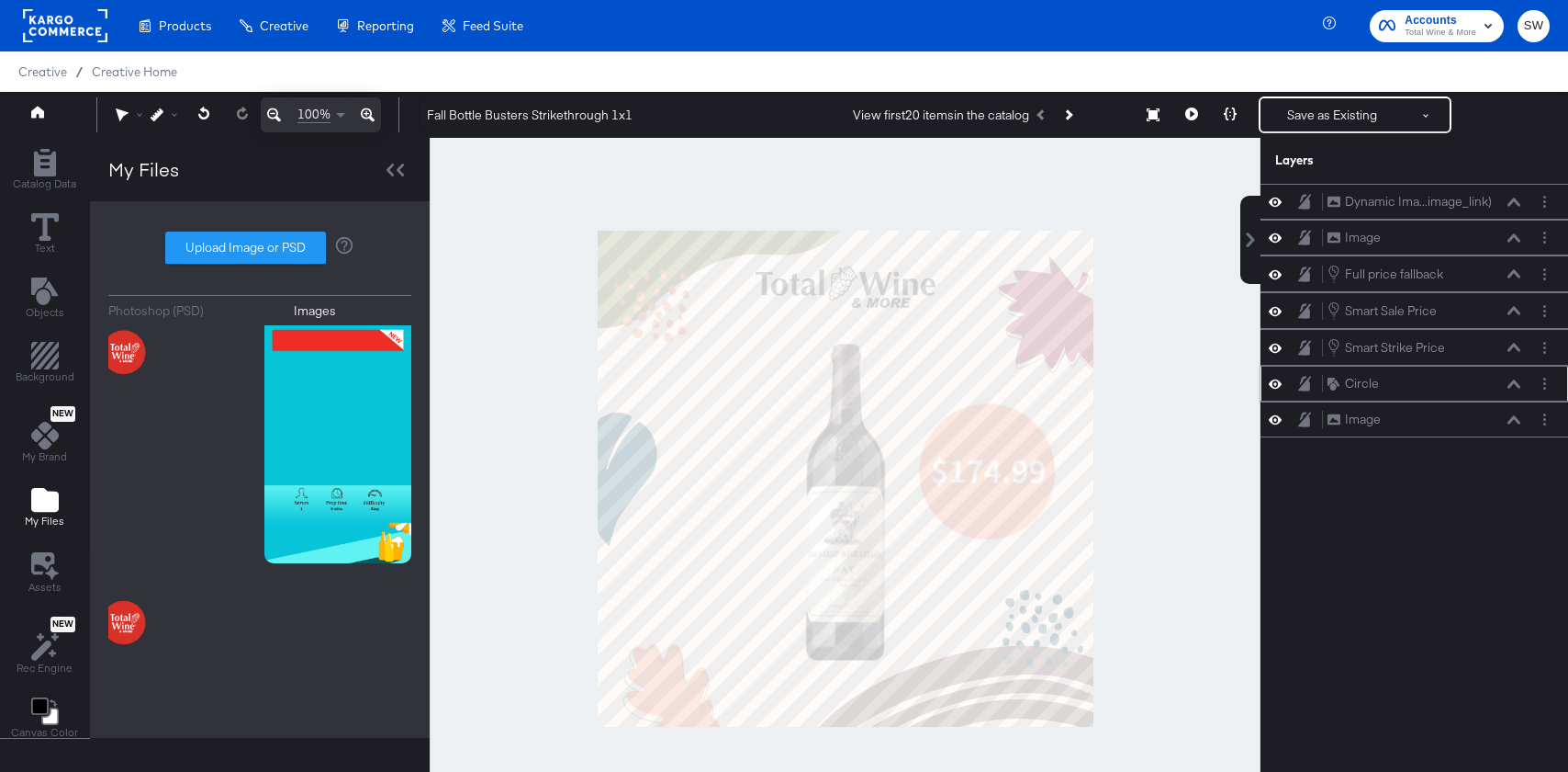
click at [1514, 384] on icon at bounding box center [1514, 385] width 13 height 9
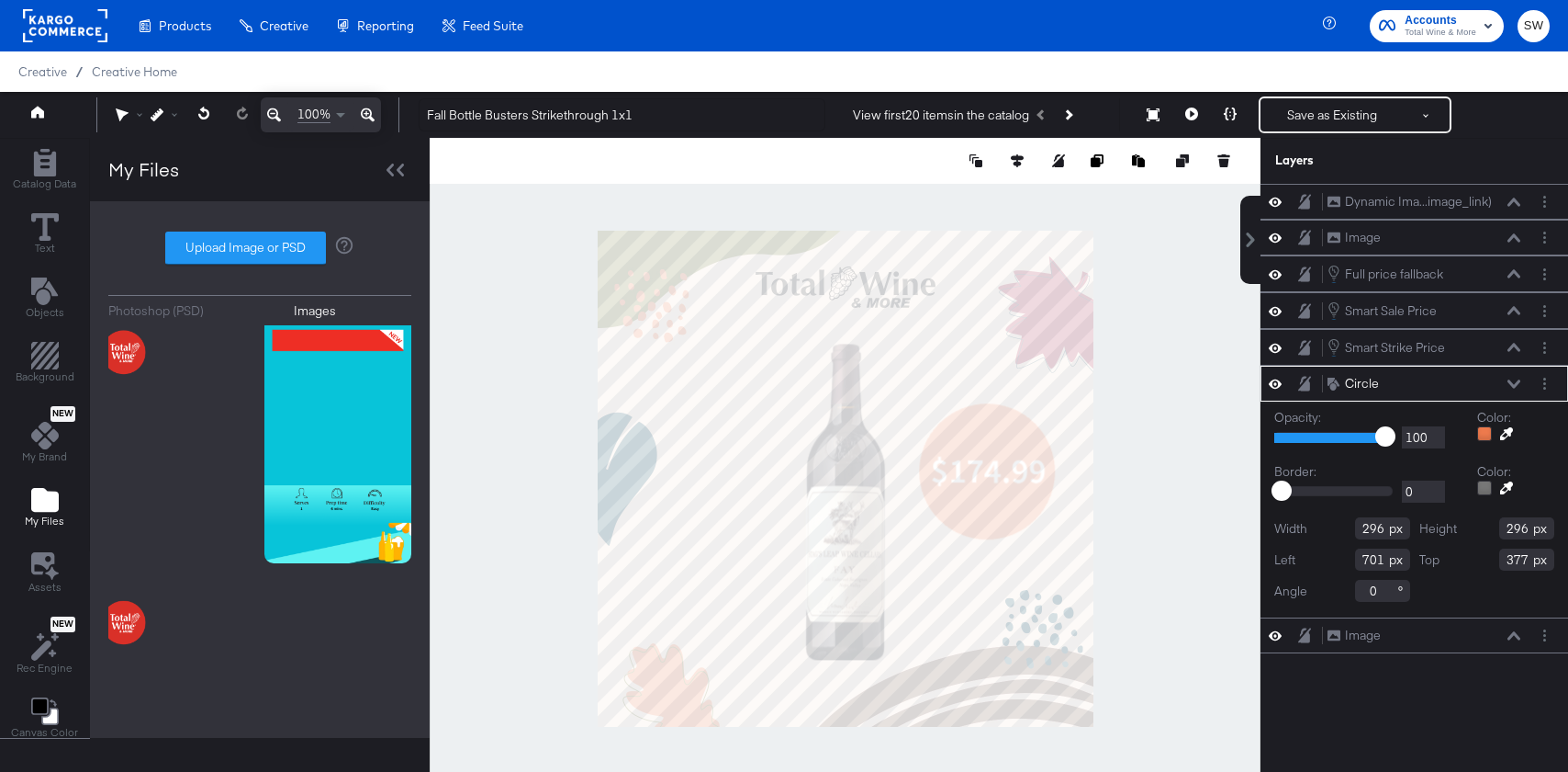
click at [1481, 434] on div at bounding box center [1485, 434] width 15 height 15
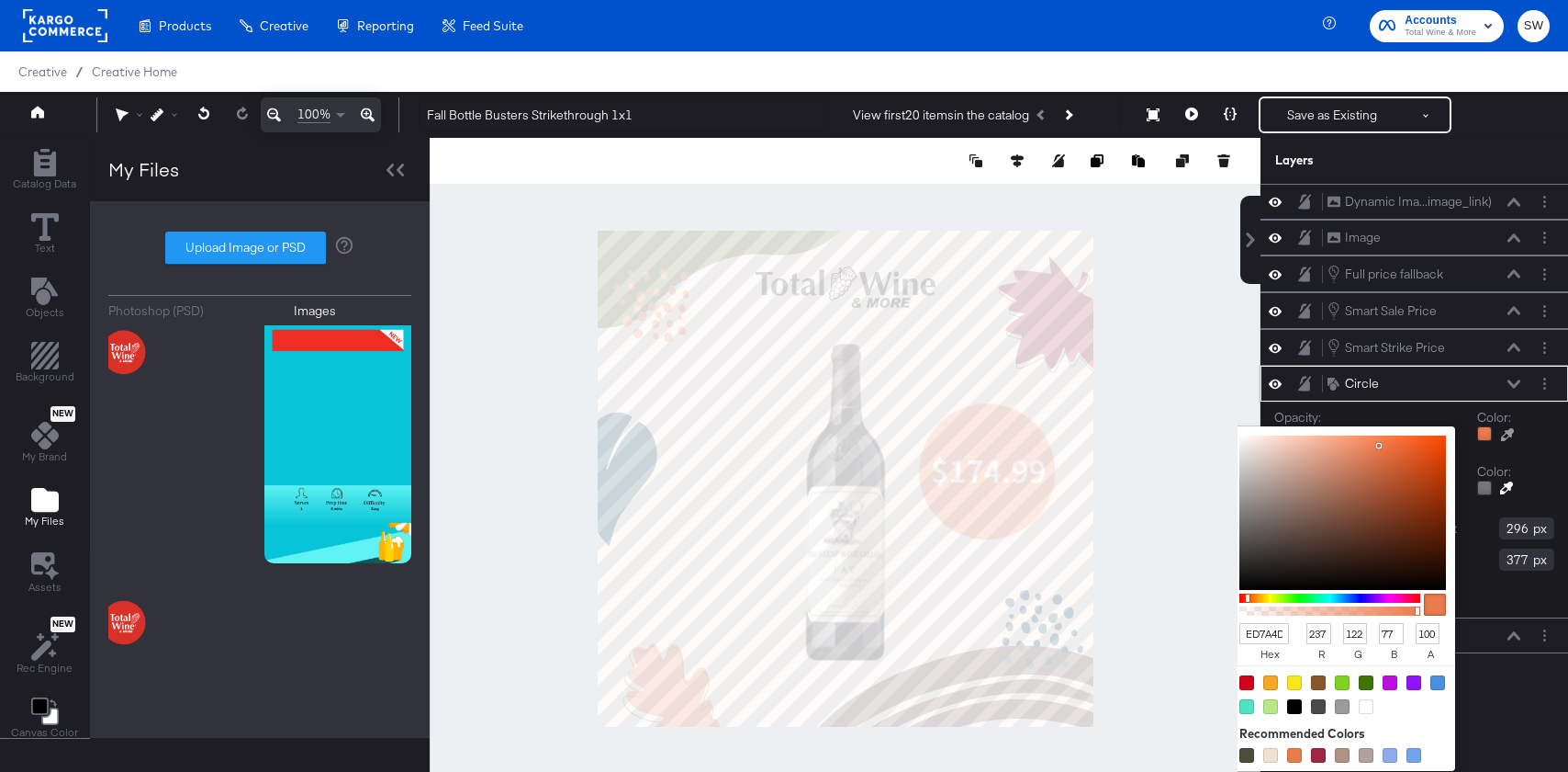
click at [1255, 632] on input "ED7A4D" at bounding box center [1264, 633] width 49 height 21
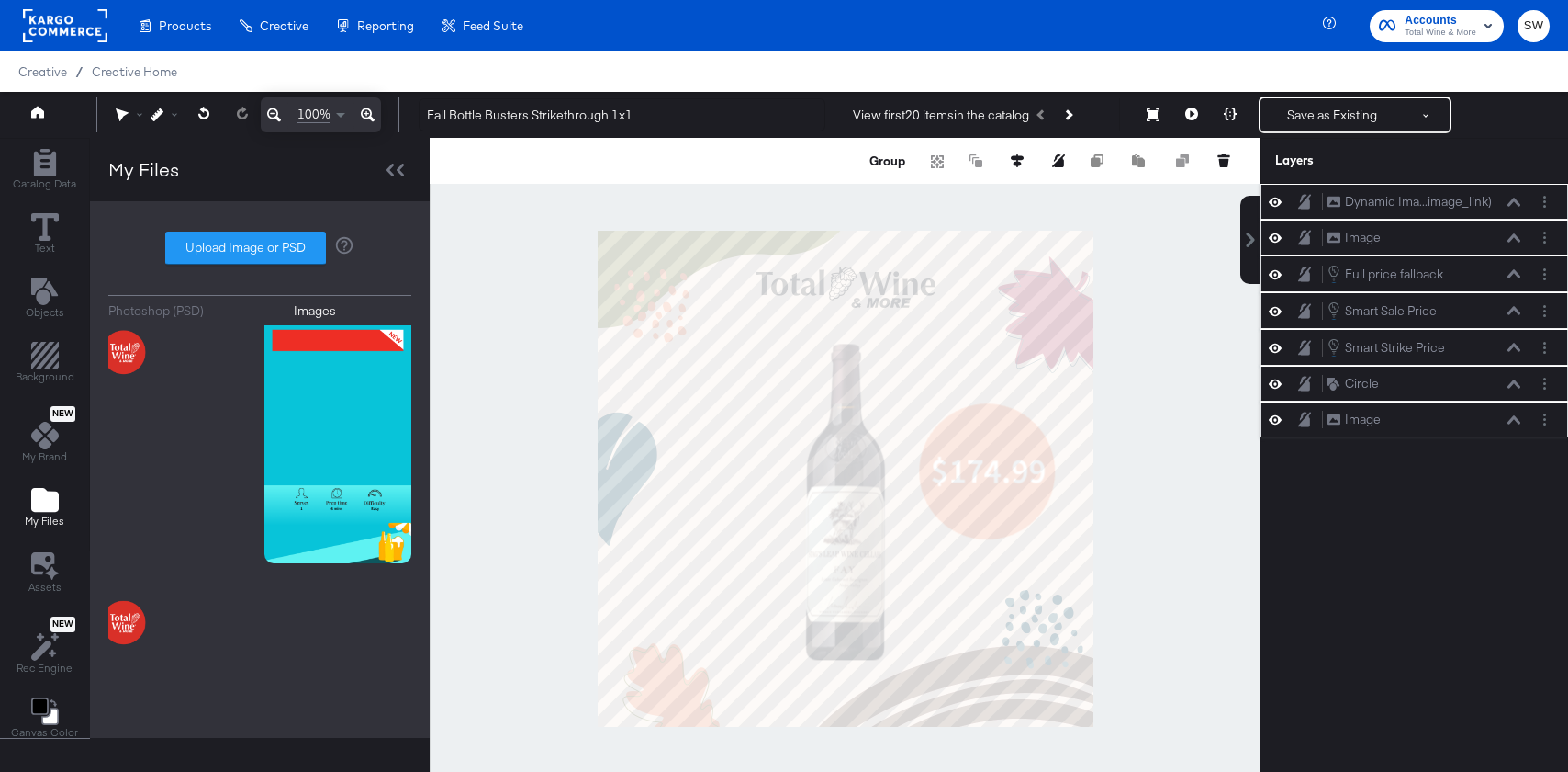
click at [1516, 387] on button at bounding box center [1514, 385] width 15 height 11
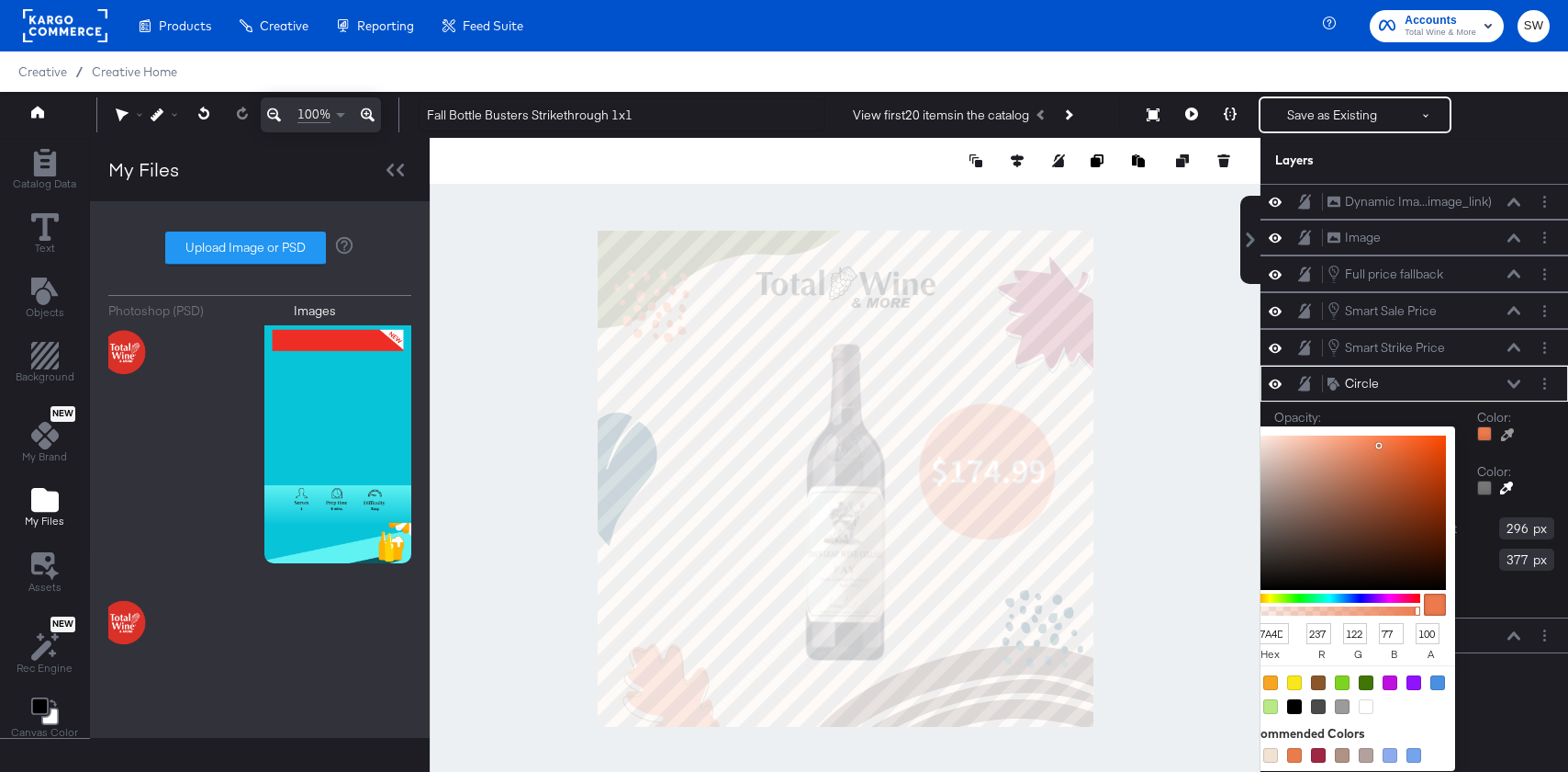
click at [1486, 426] on div at bounding box center [1485, 434] width 15 height 15
click at [1266, 626] on input "ED7A4D" at bounding box center [1264, 633] width 49 height 21
click at [1266, 631] on input "ED7A4D" at bounding box center [1264, 633] width 49 height 21
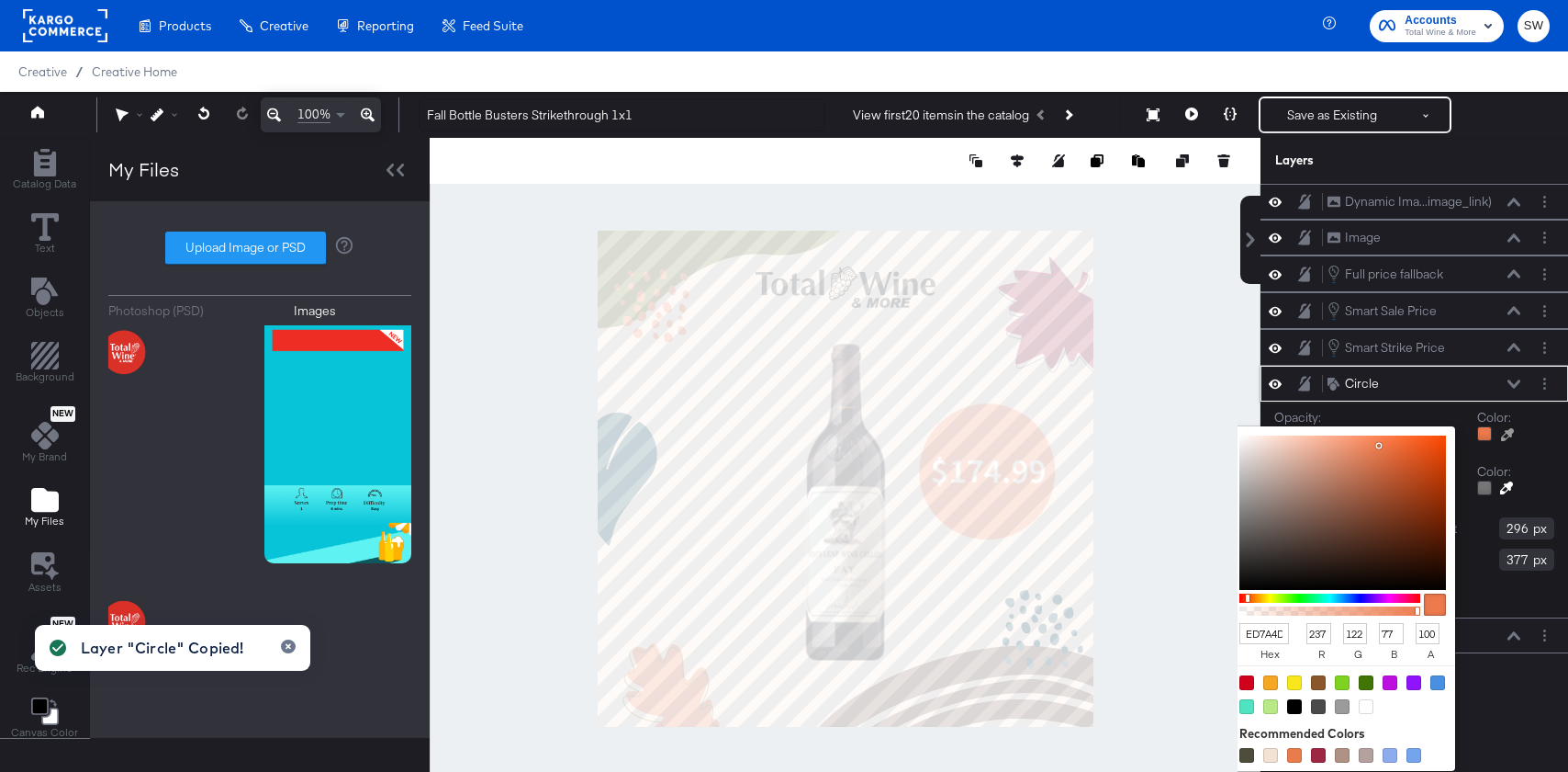
click at [1266, 631] on input "ED7A4D" at bounding box center [1264, 633] width 49 height 21
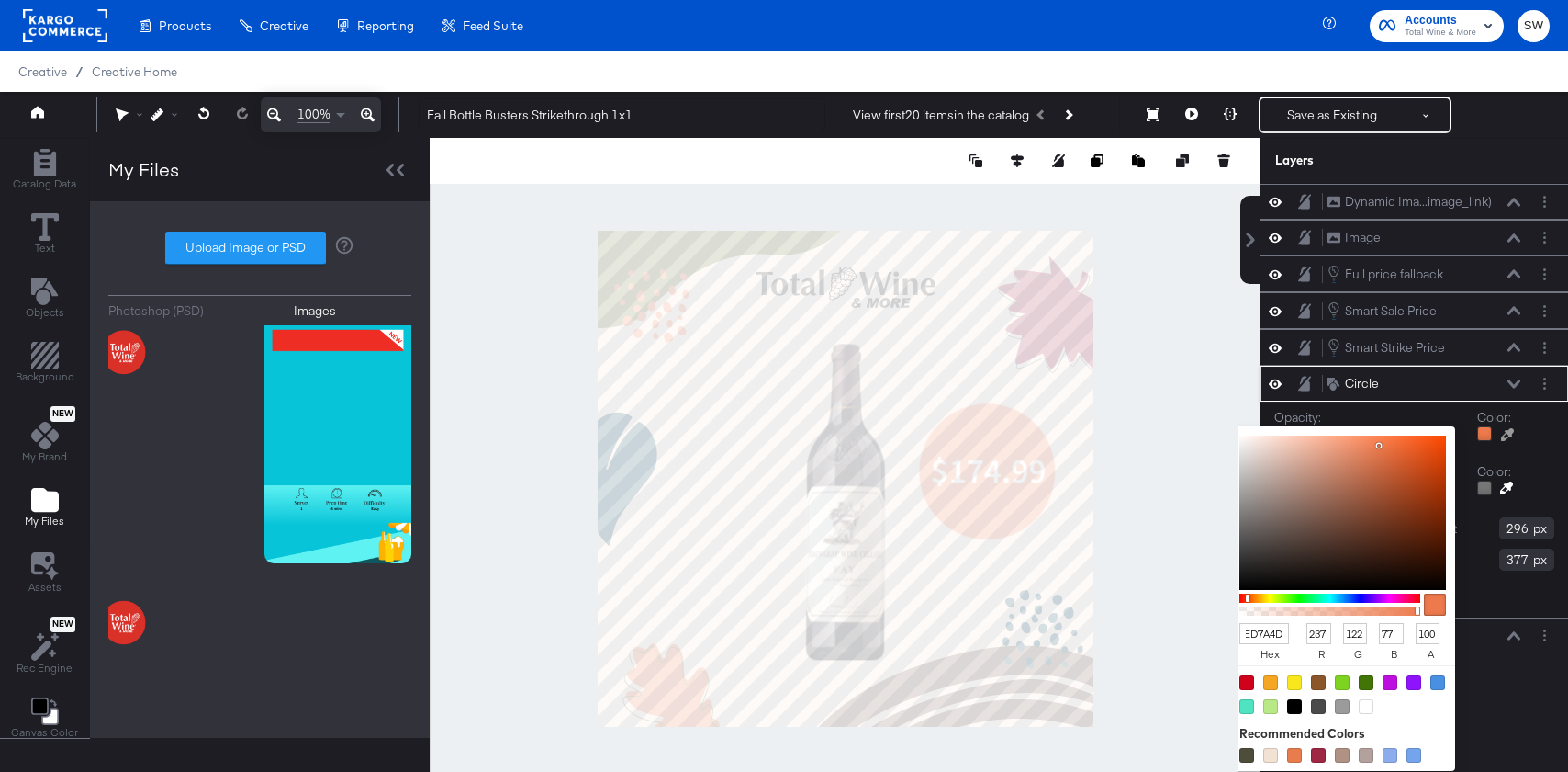
type input "240"
type input "242"
click at [1128, 608] on div at bounding box center [845, 478] width 829 height 680
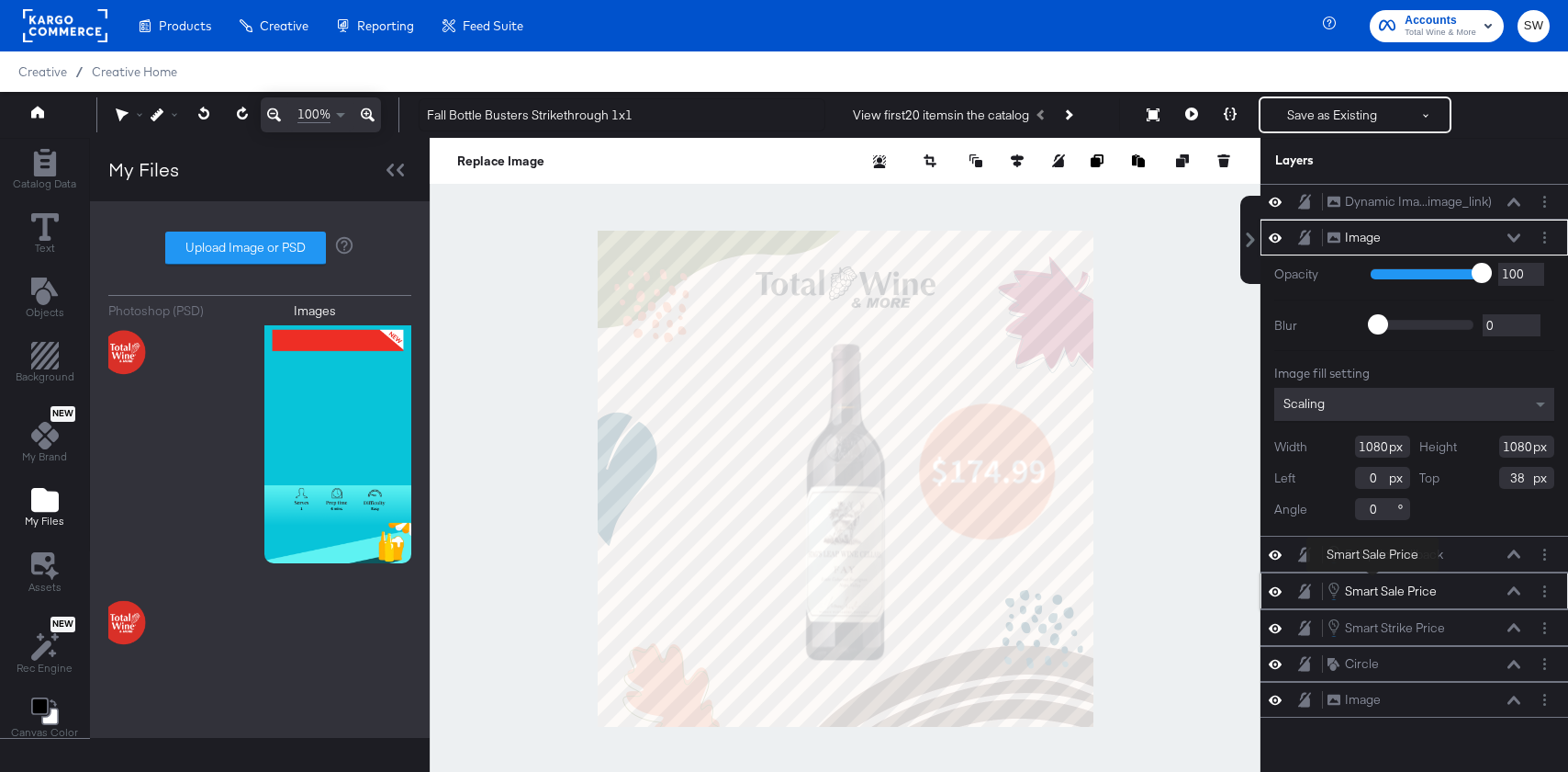
click at [1373, 584] on div "Smart Sale Price" at bounding box center [1390, 591] width 92 height 17
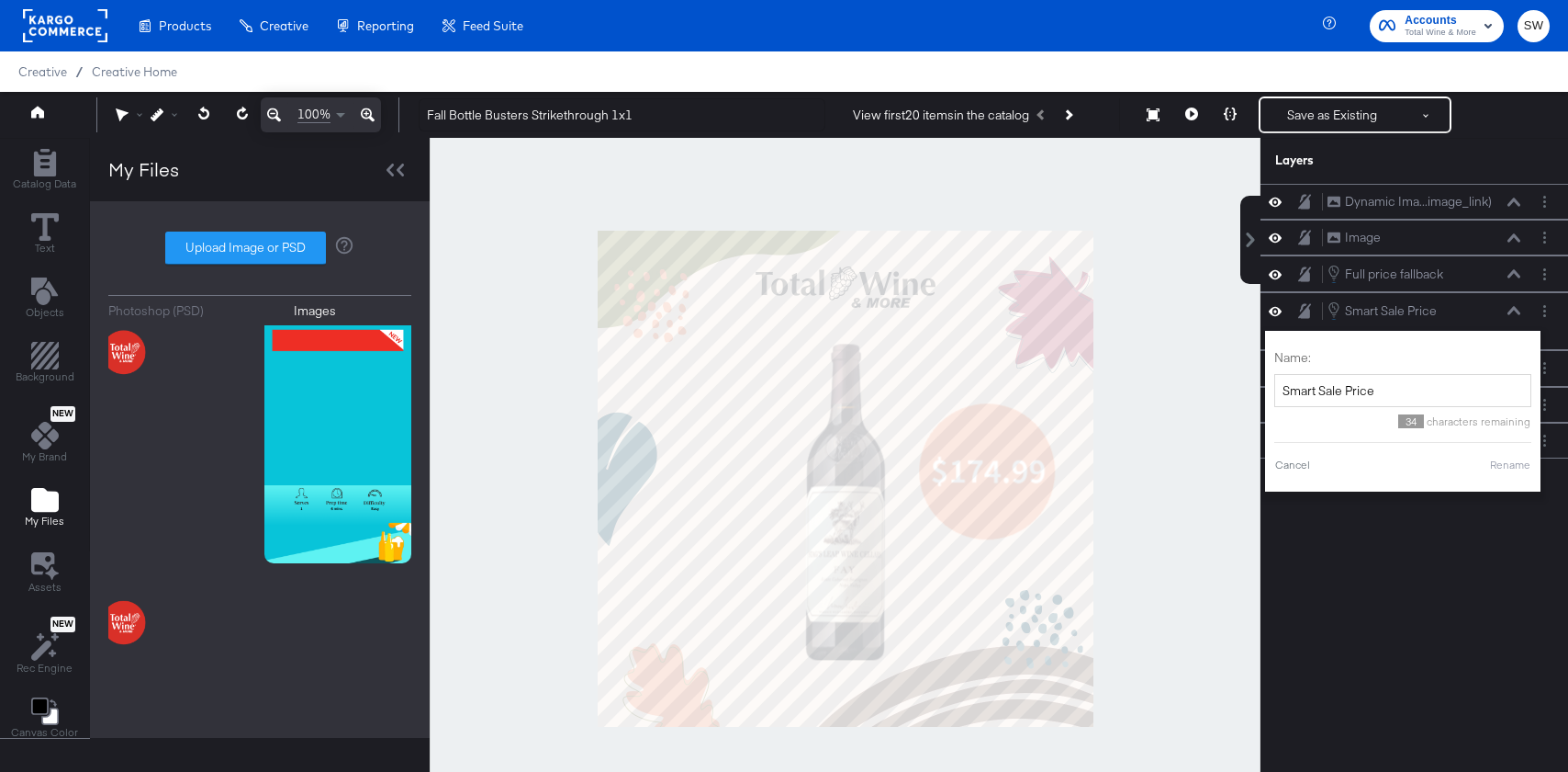
click at [1185, 509] on div at bounding box center [845, 478] width 831 height 680
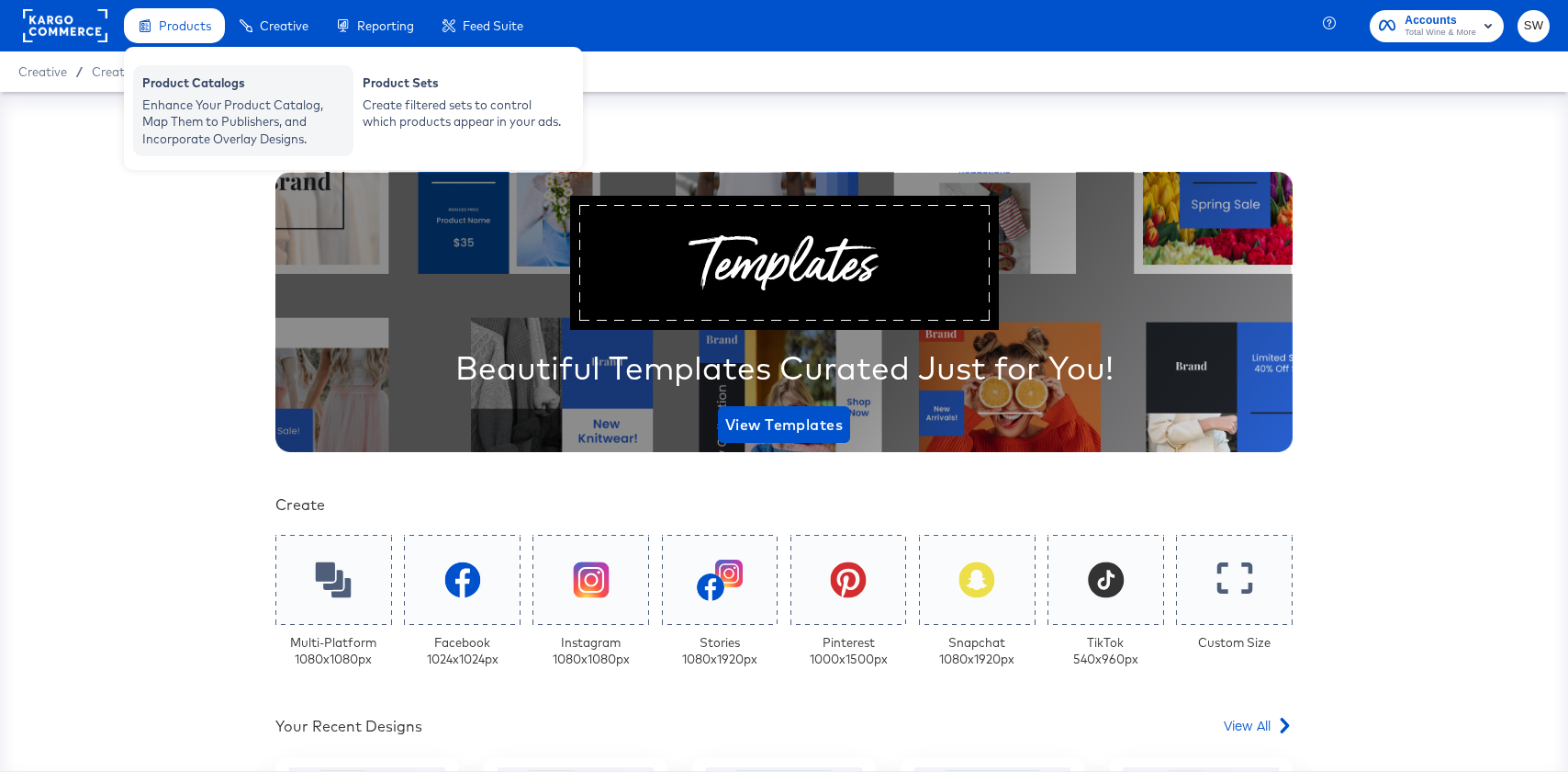
click at [187, 110] on div "Enhance Your Product Catalog, Map Them to Publishers, and Incorporate Overlay D…" at bounding box center [244, 122] width 202 height 51
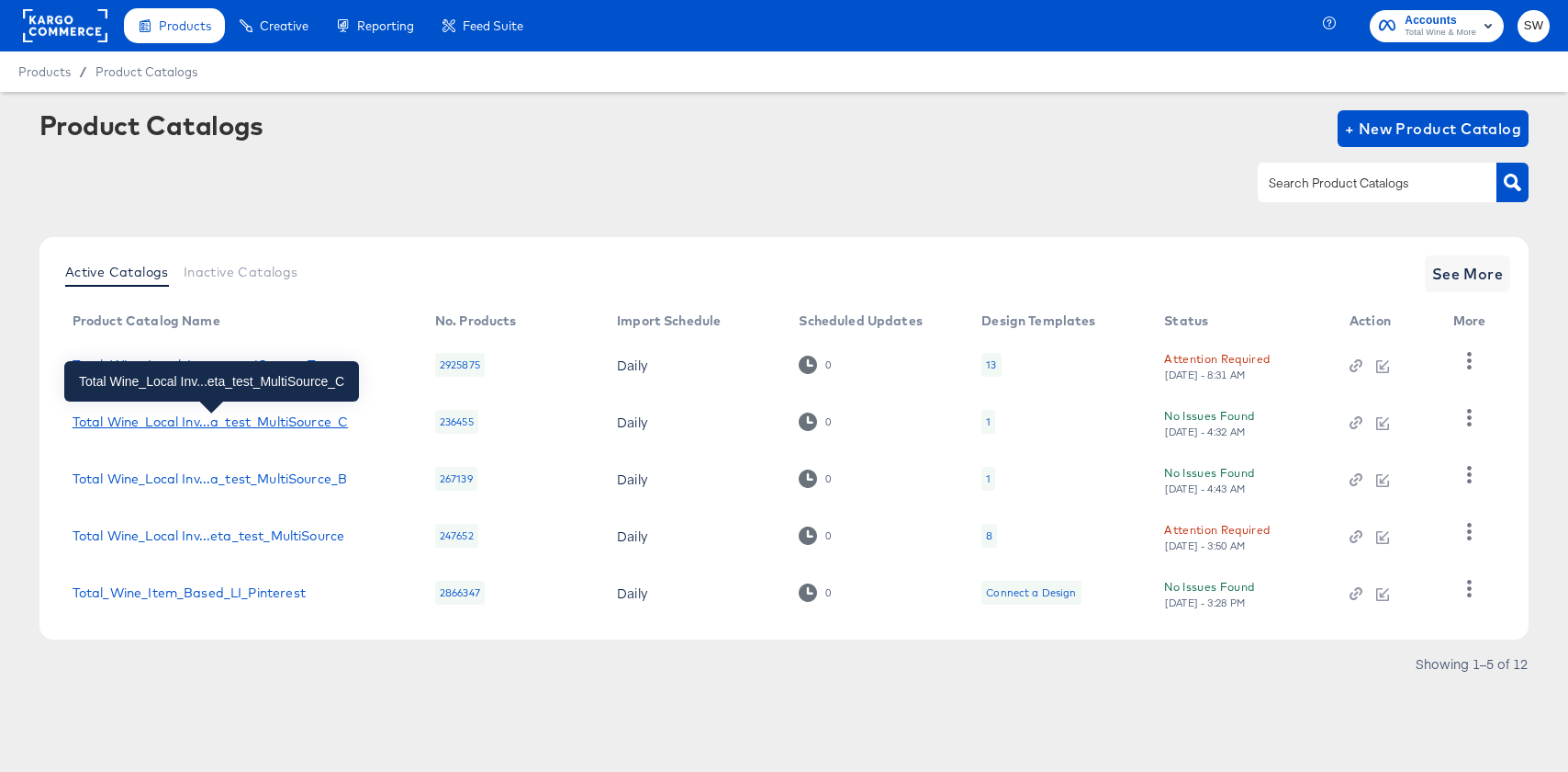
click at [266, 429] on div "Total Wine_Local Inv...a_test_MultiSource_C" at bounding box center [211, 421] width 276 height 15
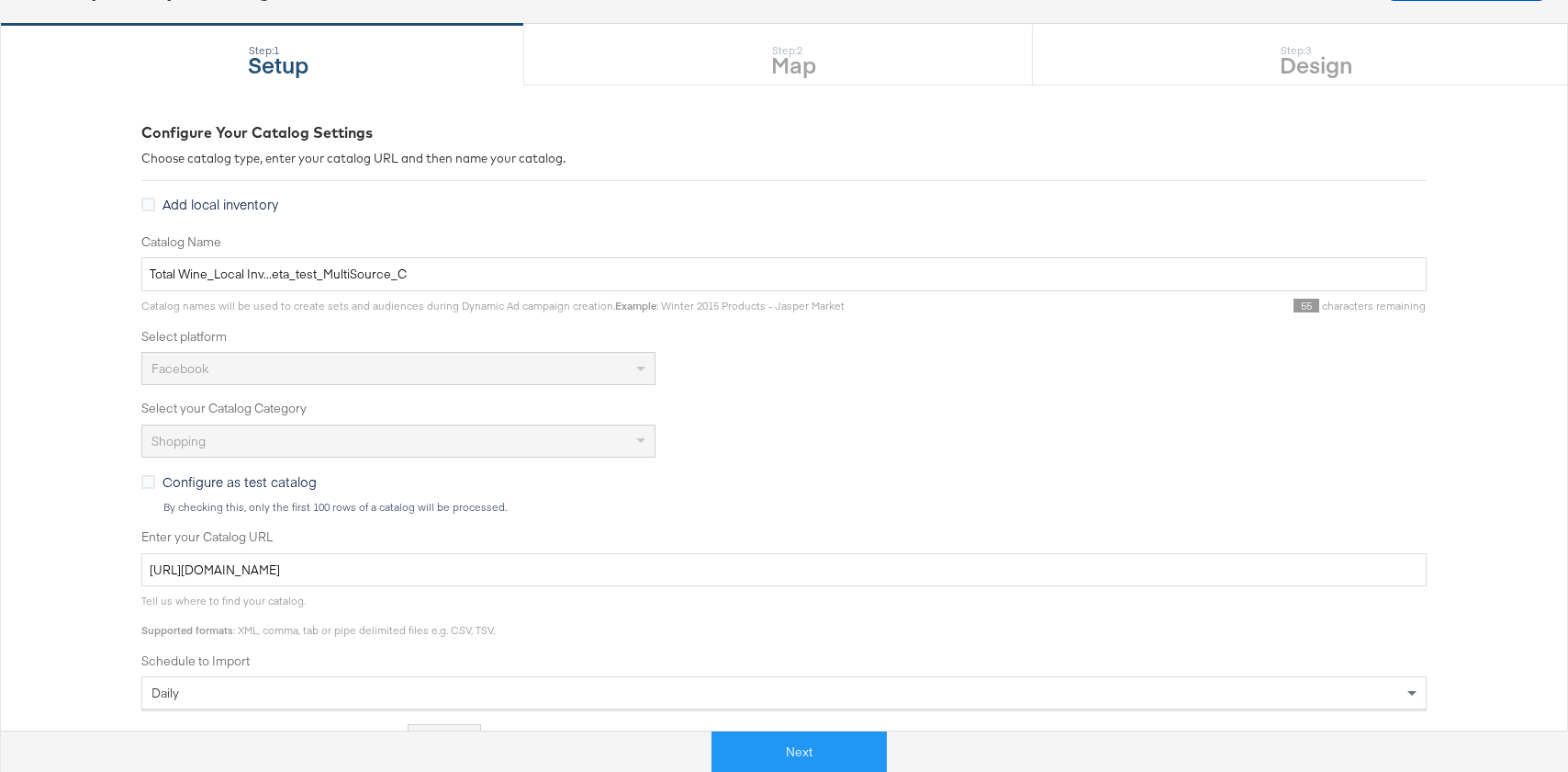
scroll to position [160, 0]
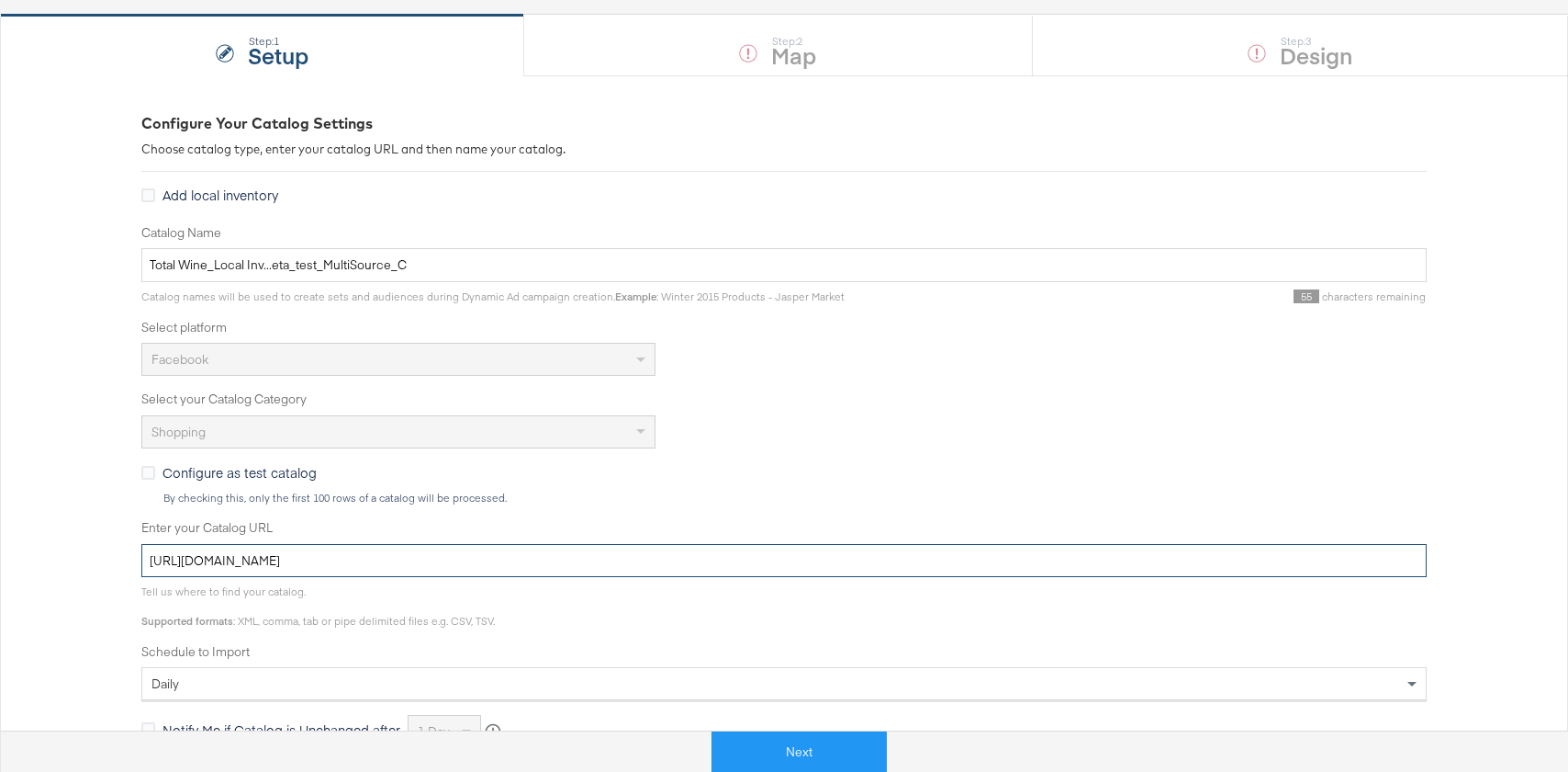
click at [293, 569] on input "https://ace.stitcherads.com/exports/1328/universal/none/universal-3/export.tsv.…" at bounding box center [784, 561] width 1286 height 34
click at [290, 558] on input "https://ace.stitcherads.com/exports/1328/universal/none/universal-3/export.tsv.…" at bounding box center [784, 561] width 1286 height 34
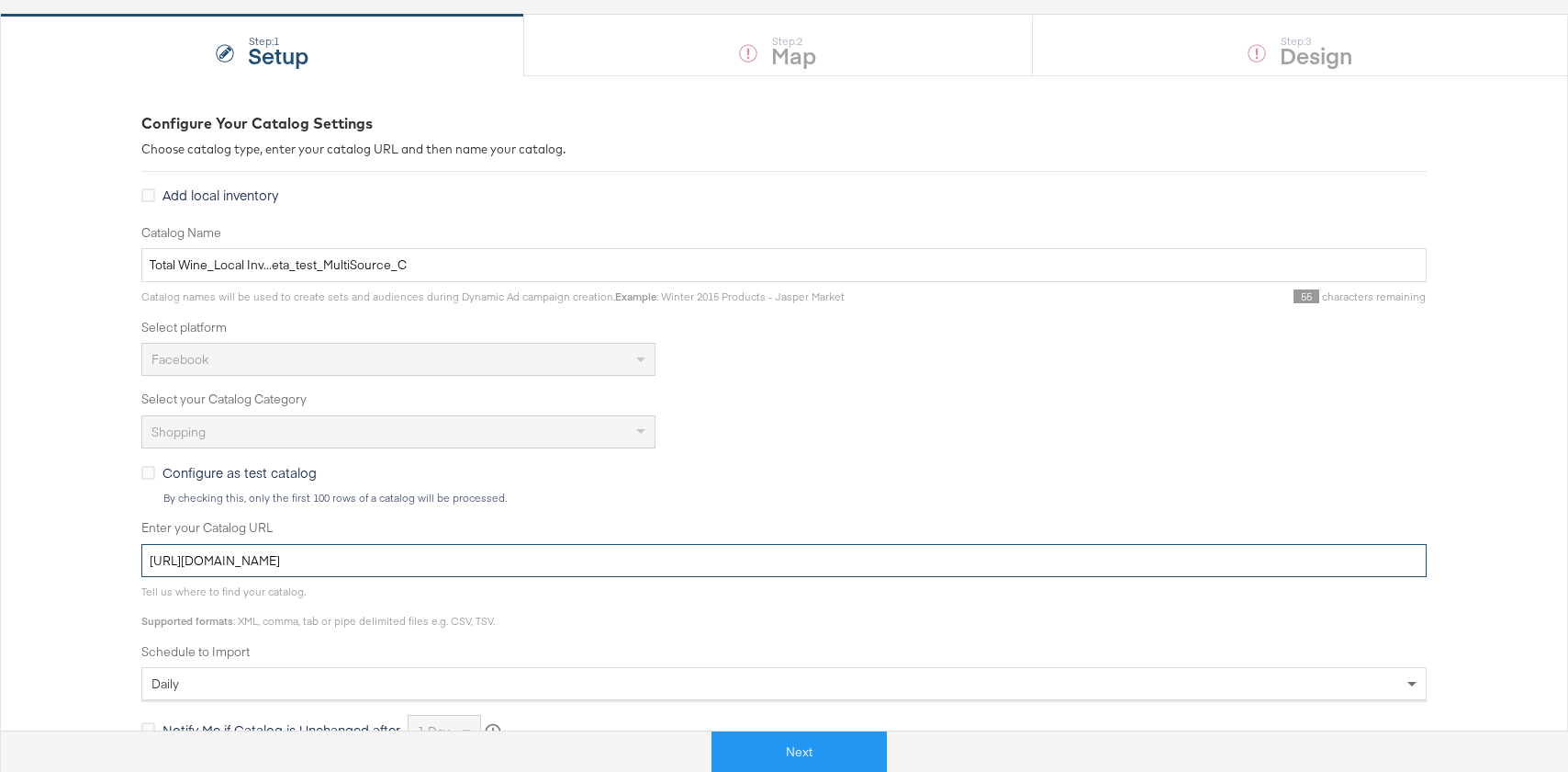
scroll to position [0, 0]
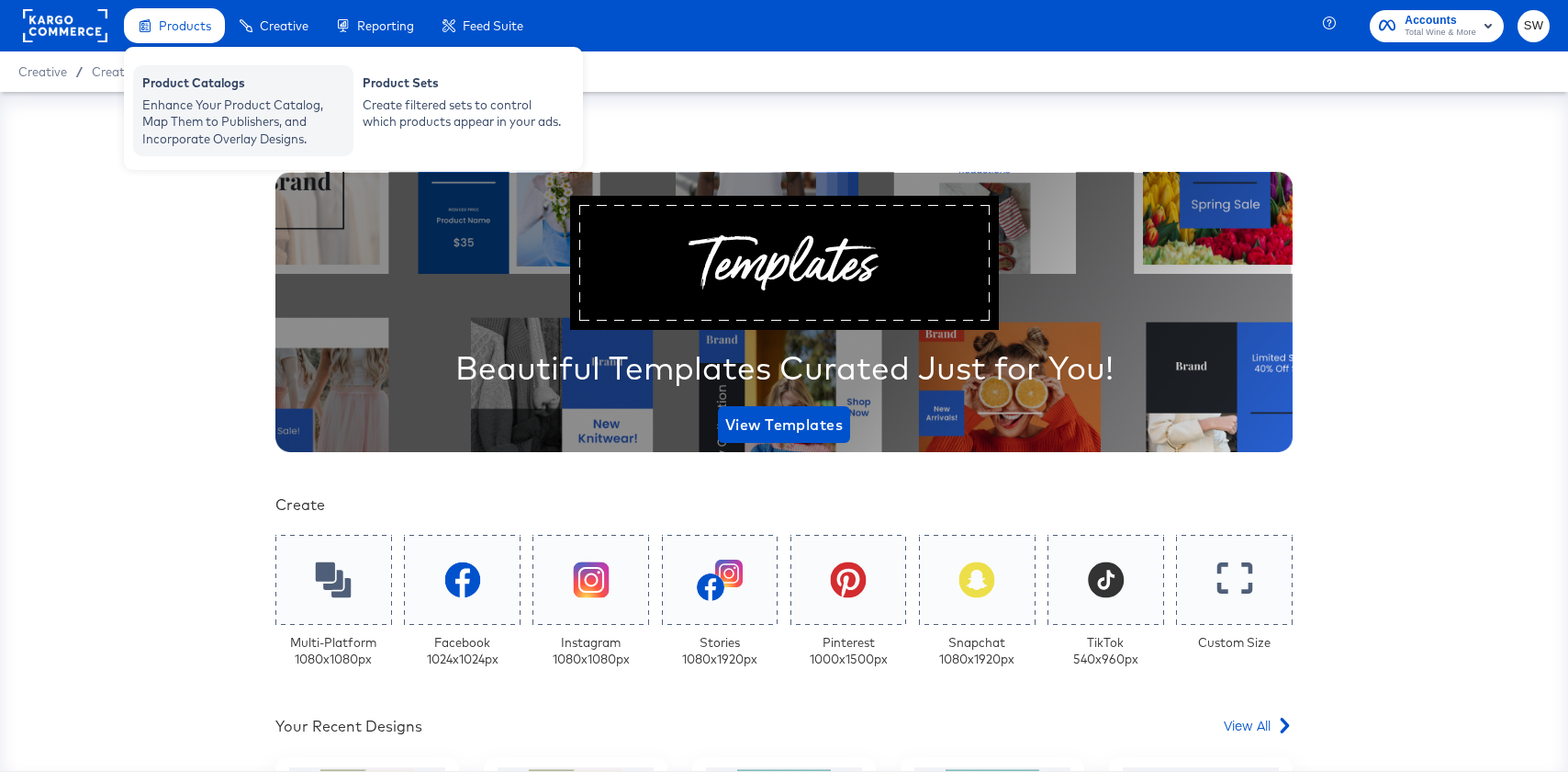
click at [196, 84] on div "Product Catalogs" at bounding box center [244, 85] width 202 height 22
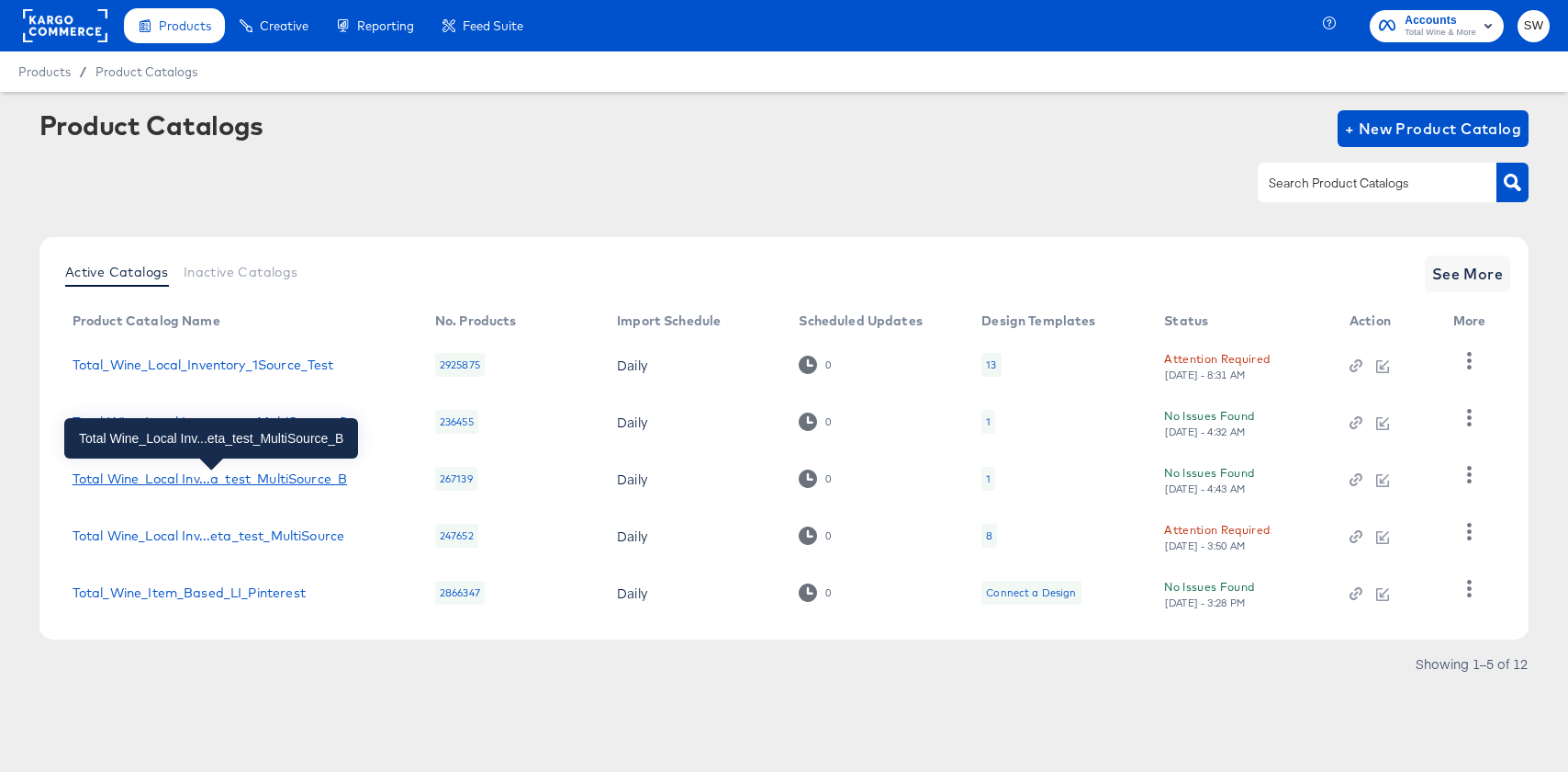
click at [209, 474] on div "Total Wine_Local Inv...a_test_MultiSource_B" at bounding box center [210, 479] width 275 height 15
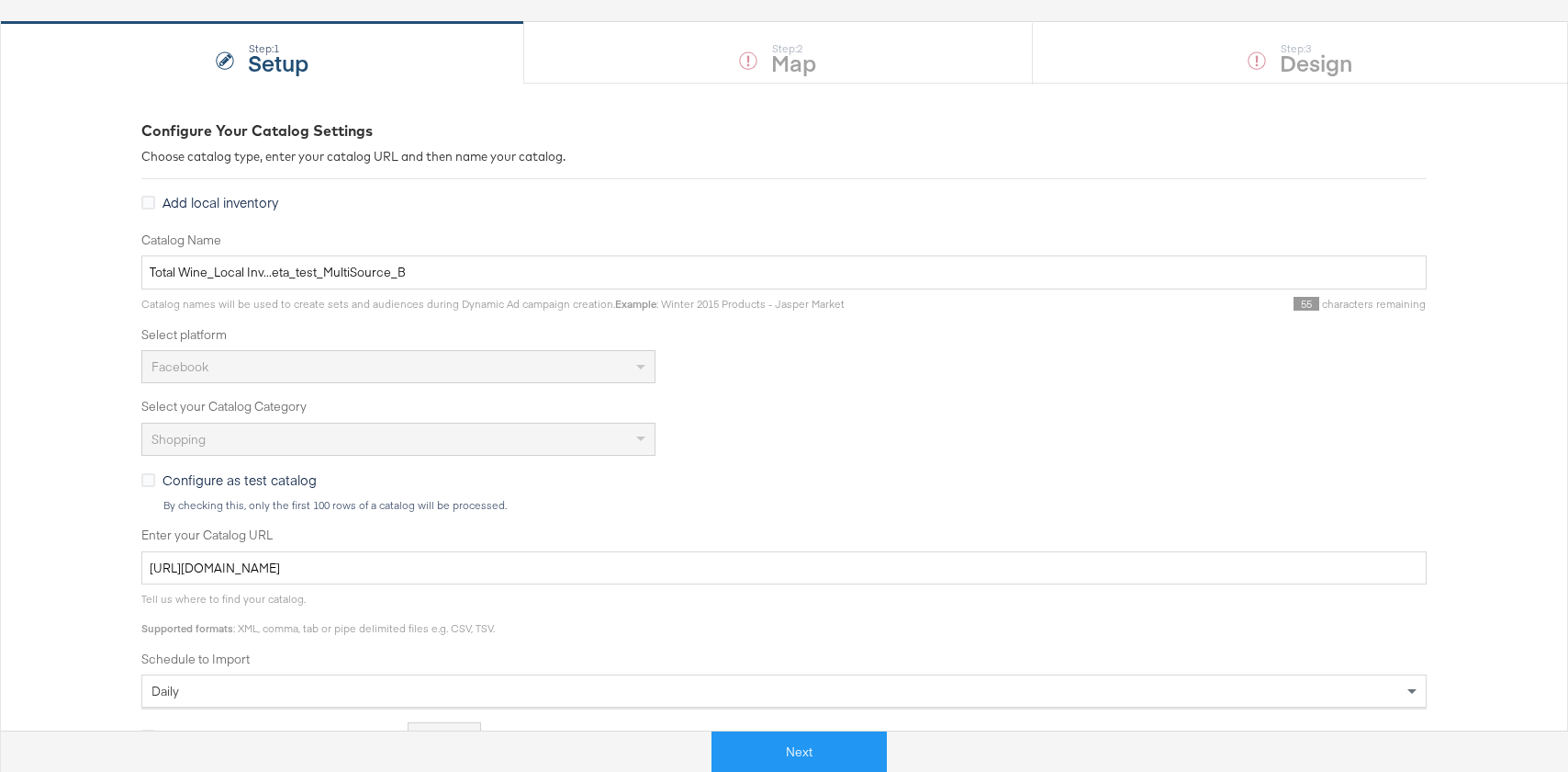
scroll to position [154, 0]
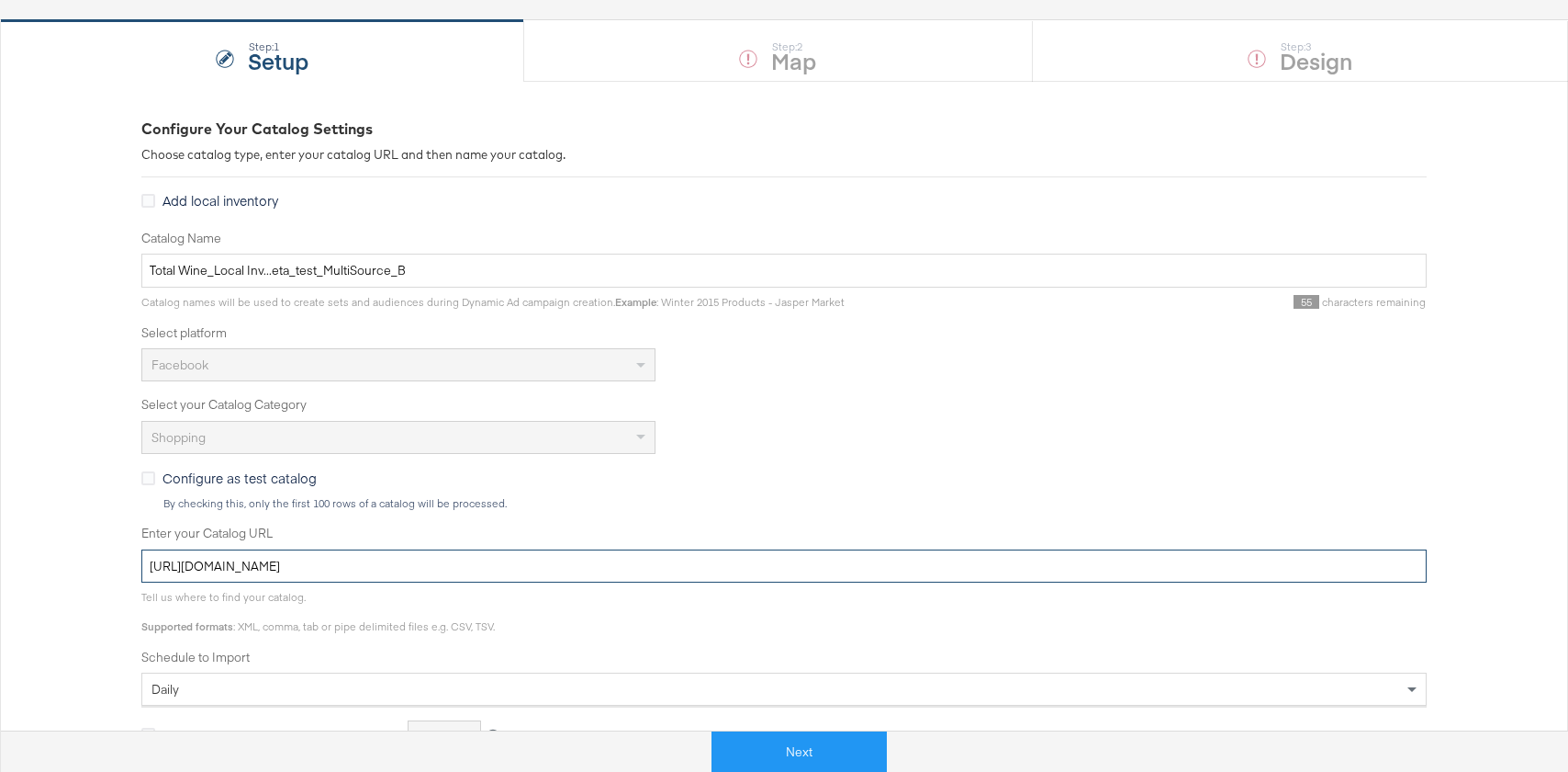
click at [241, 570] on input "[URL][DOMAIN_NAME]" at bounding box center [784, 566] width 1286 height 34
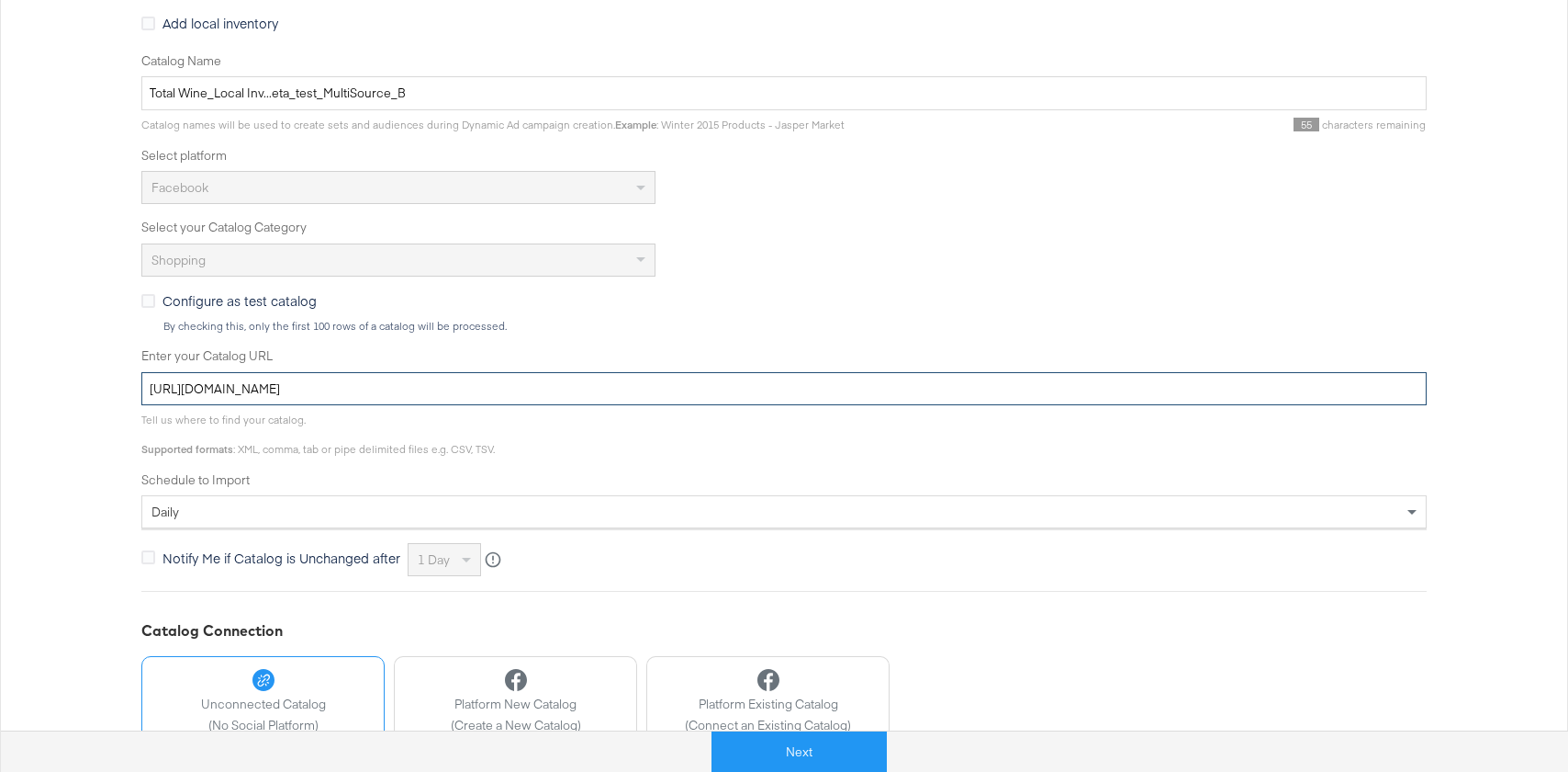
scroll to position [334, 0]
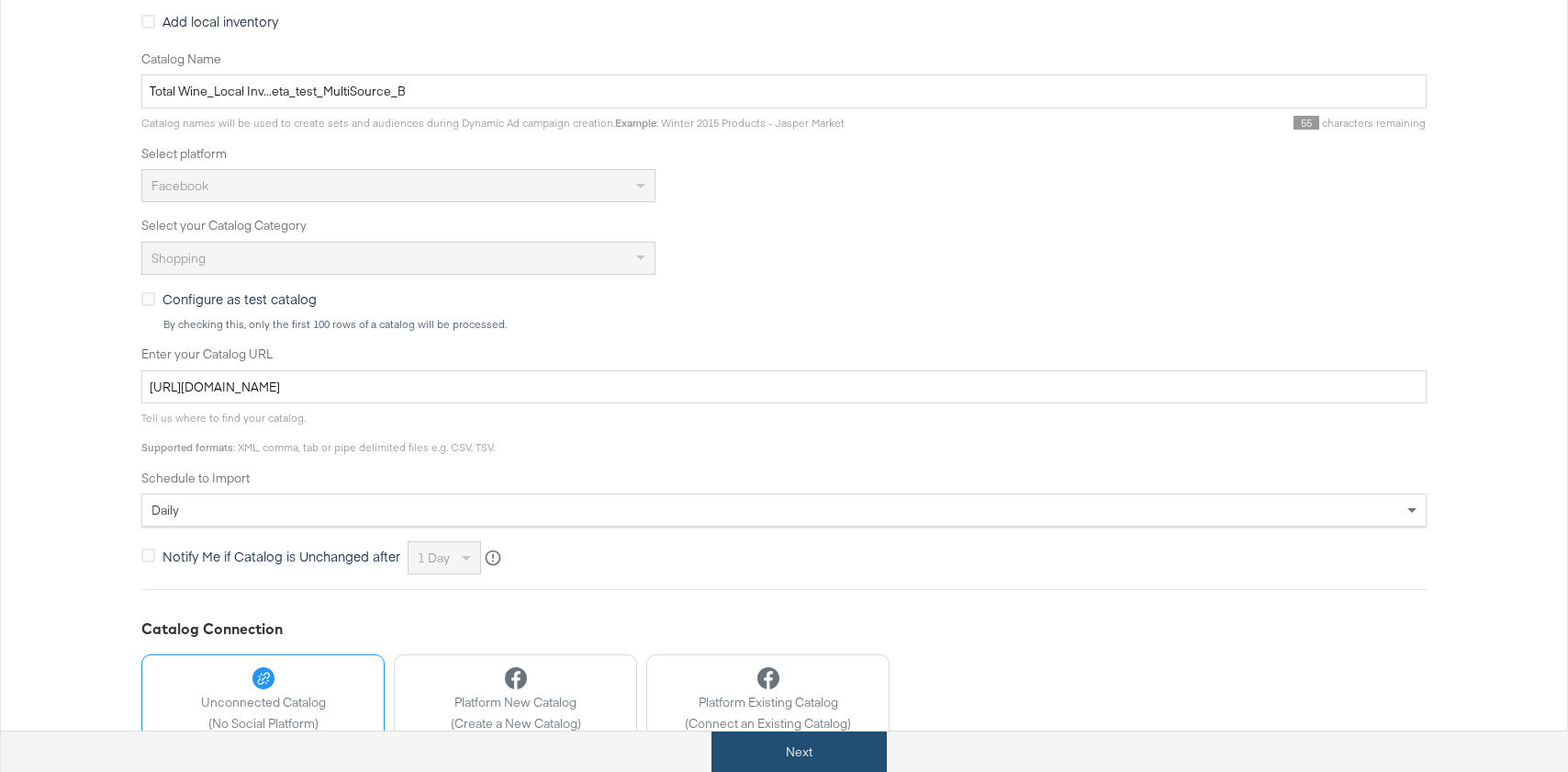
click at [770, 749] on button "Next" at bounding box center [799, 752] width 176 height 42
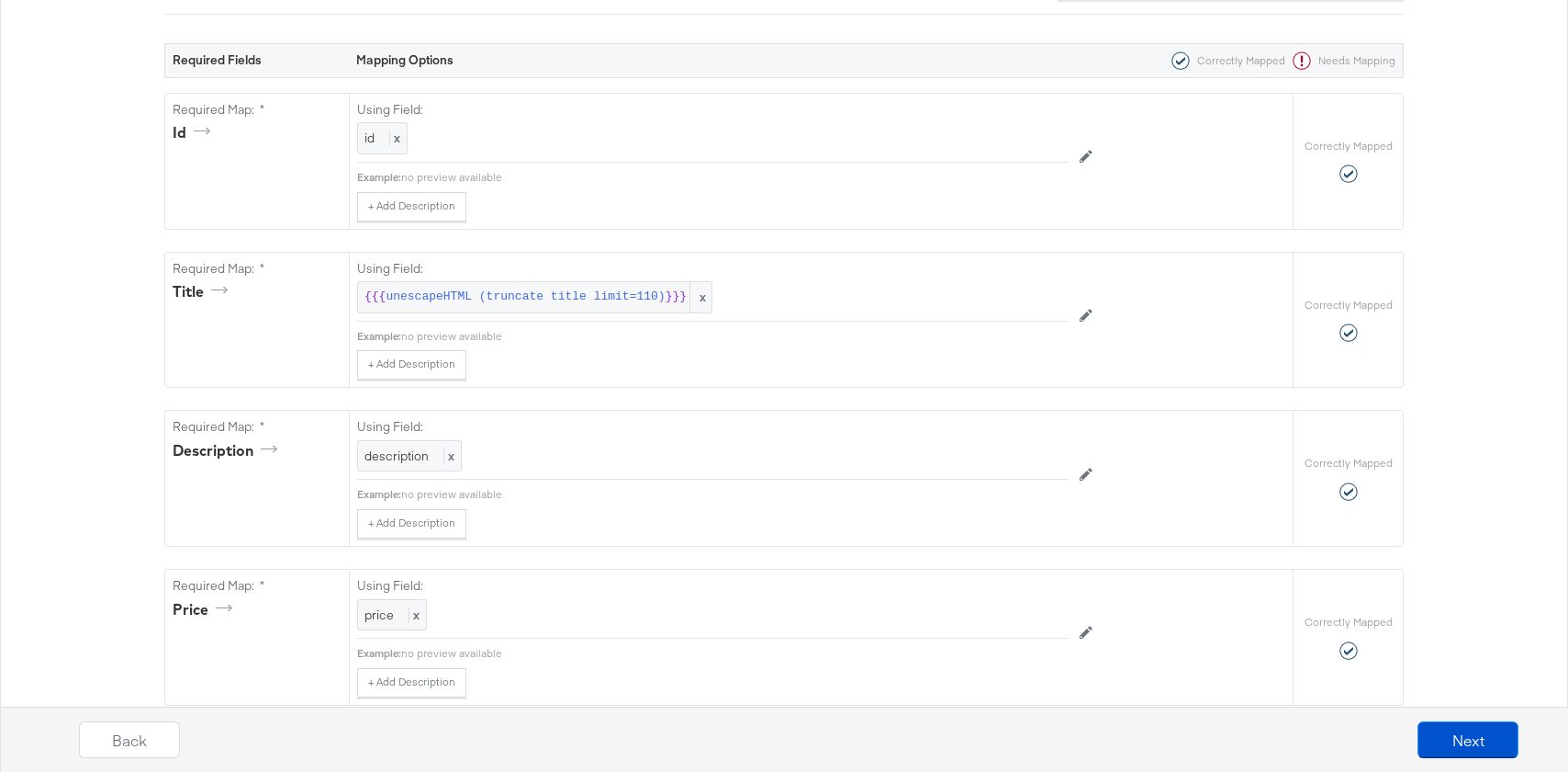
scroll to position [0, 0]
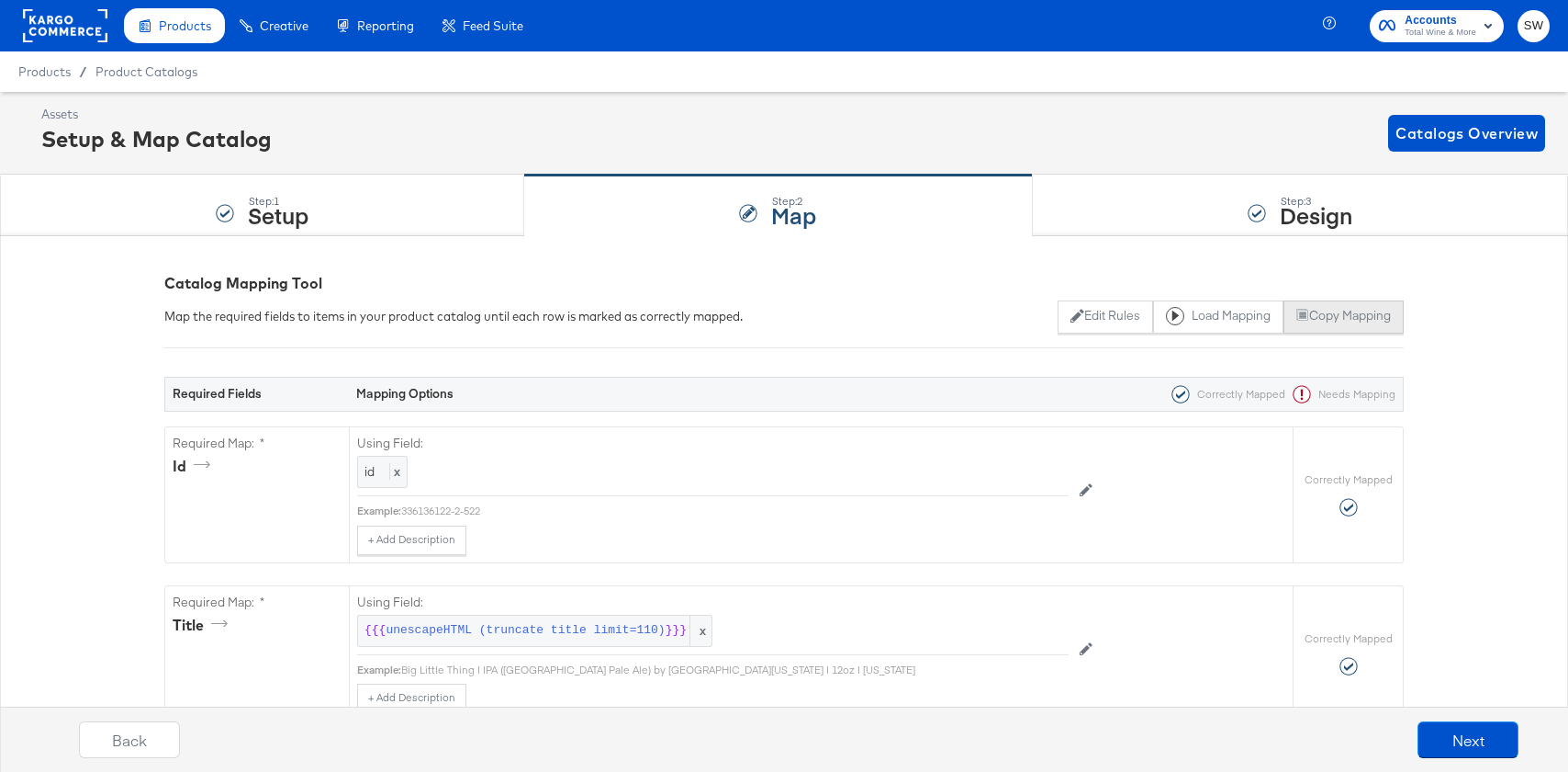
click at [1304, 321] on icon at bounding box center [1304, 316] width 13 height 13
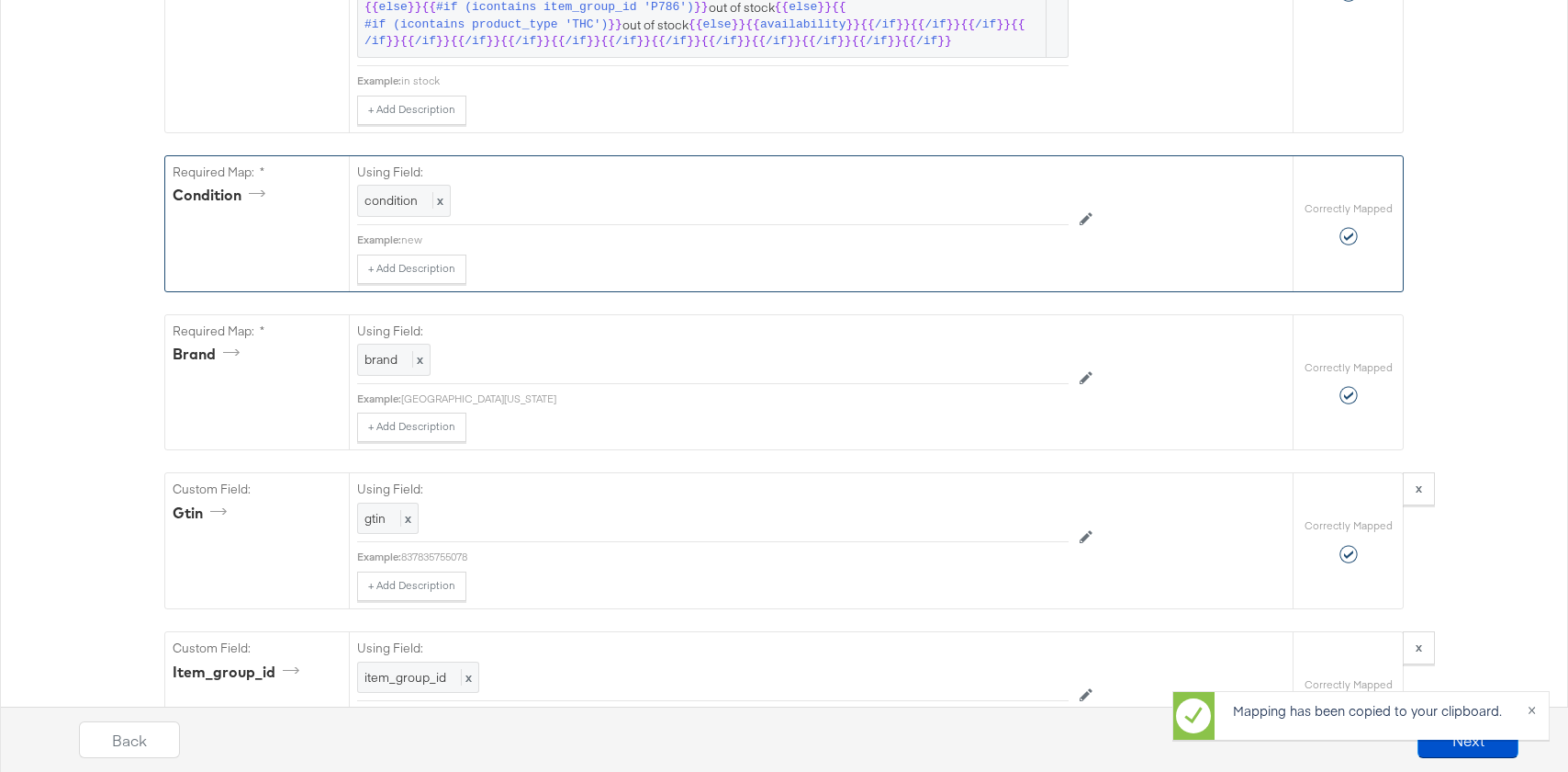
scroll to position [1592, 0]
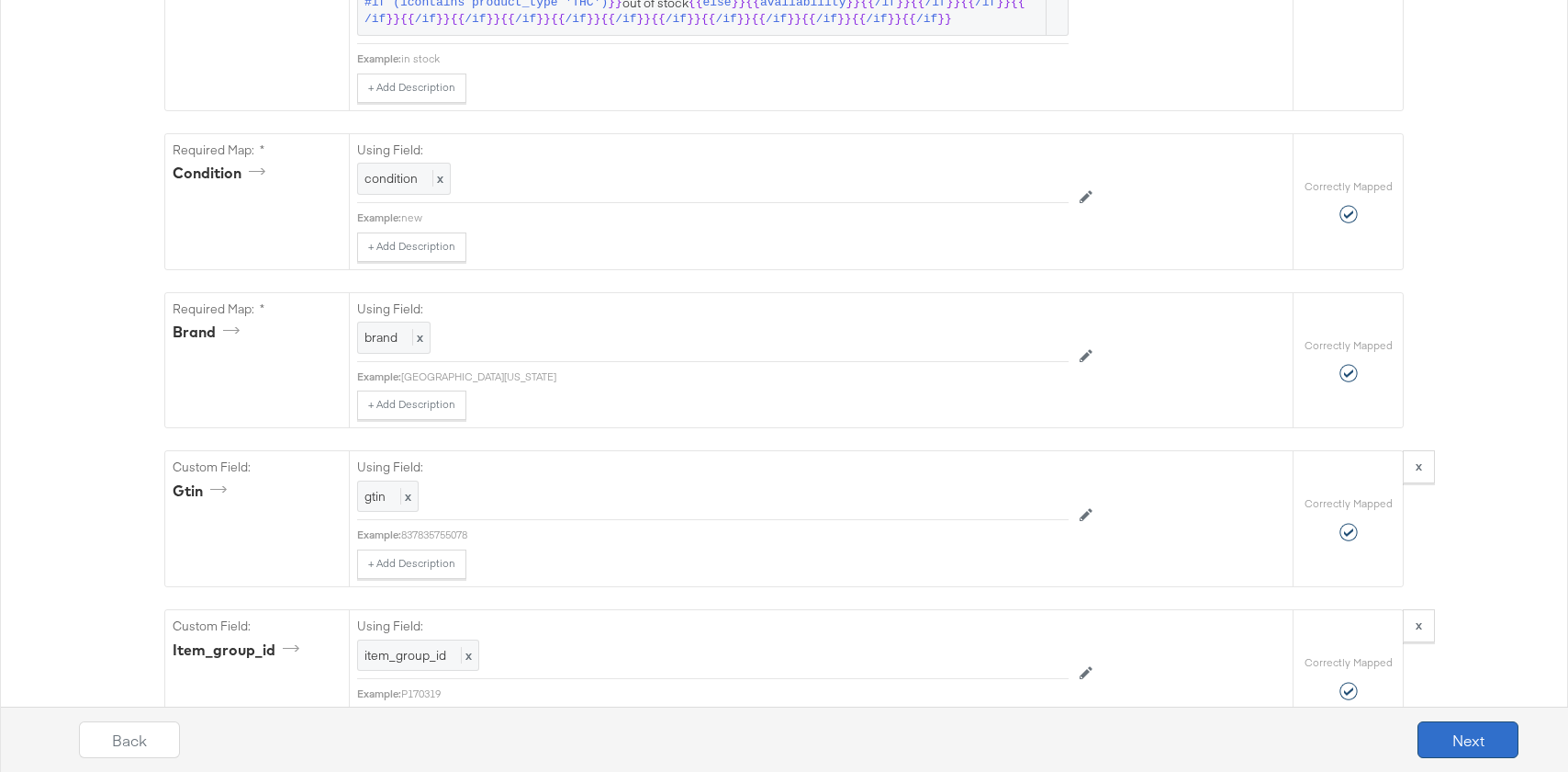
click at [1470, 749] on button "Next" at bounding box center [1468, 739] width 101 height 37
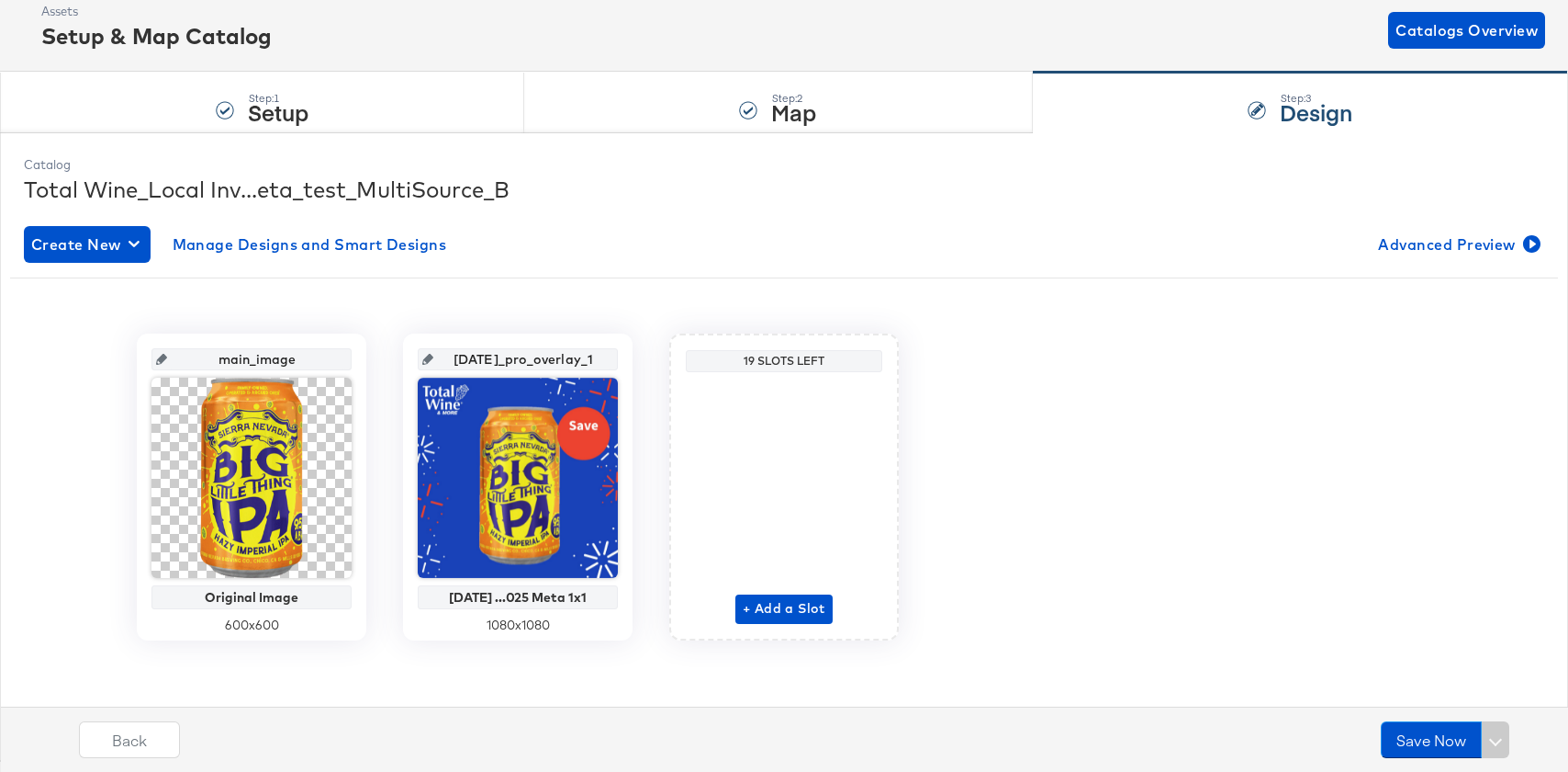
scroll to position [104, 0]
